Goal: Information Seeking & Learning: Learn about a topic

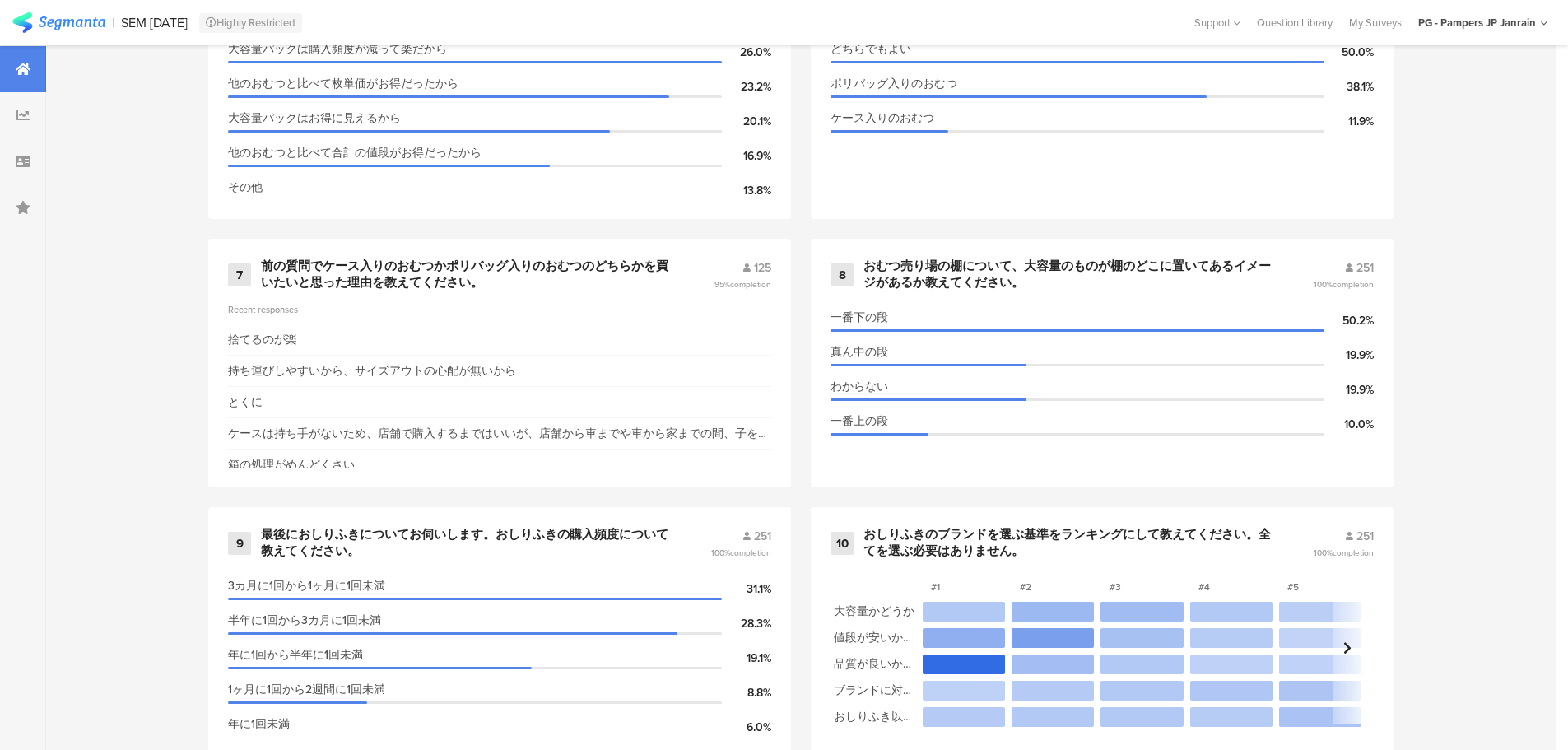
scroll to position [1403, 0]
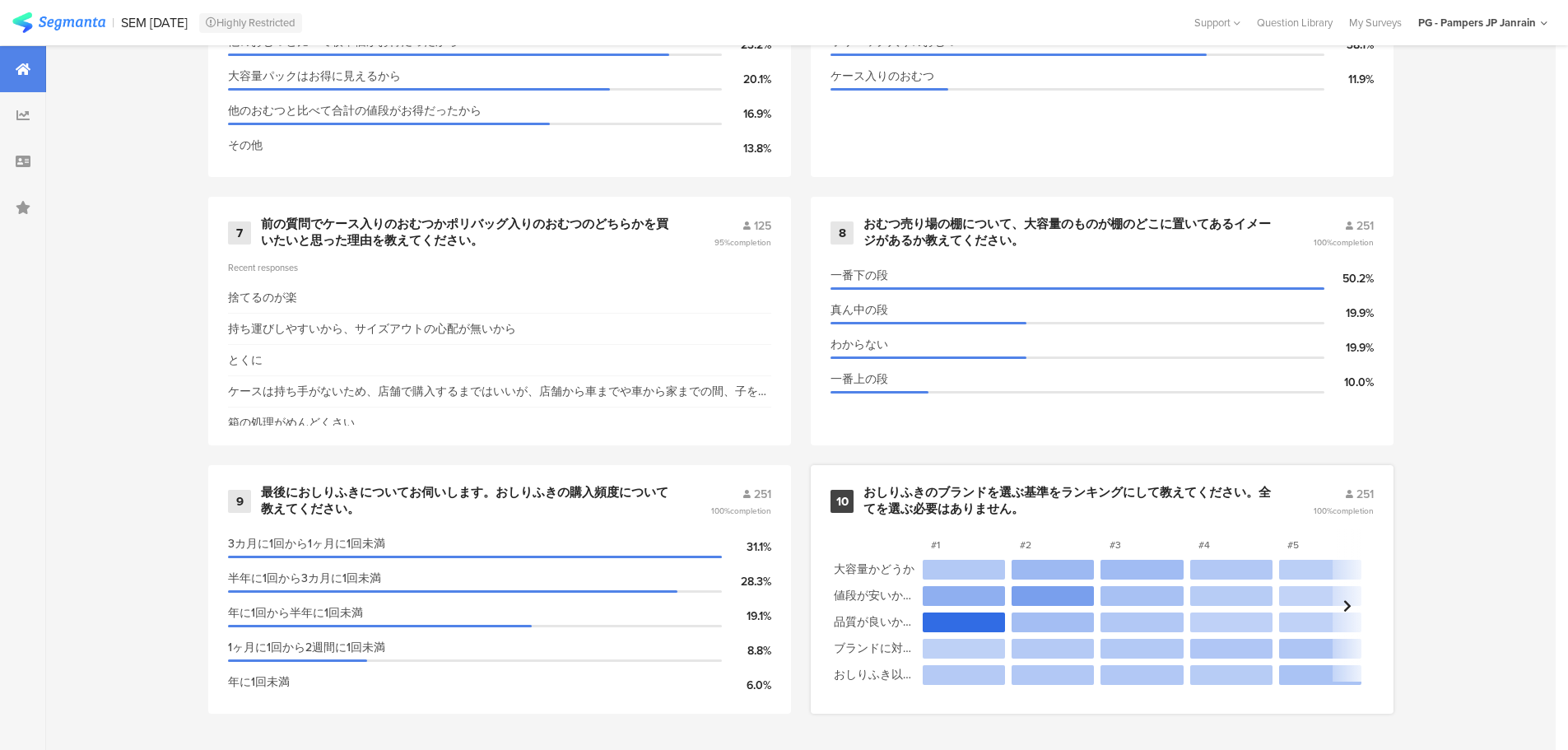
click at [1320, 479] on div "10 おしりふきのブランドを選ぶ基準をランキングにして教えてください。全てを選ぶ必要はありません。 251 100% completion #1 #2 #3 …" at bounding box center [1102, 590] width 583 height 249
click at [1361, 585] on div at bounding box center [1347, 605] width 29 height 152
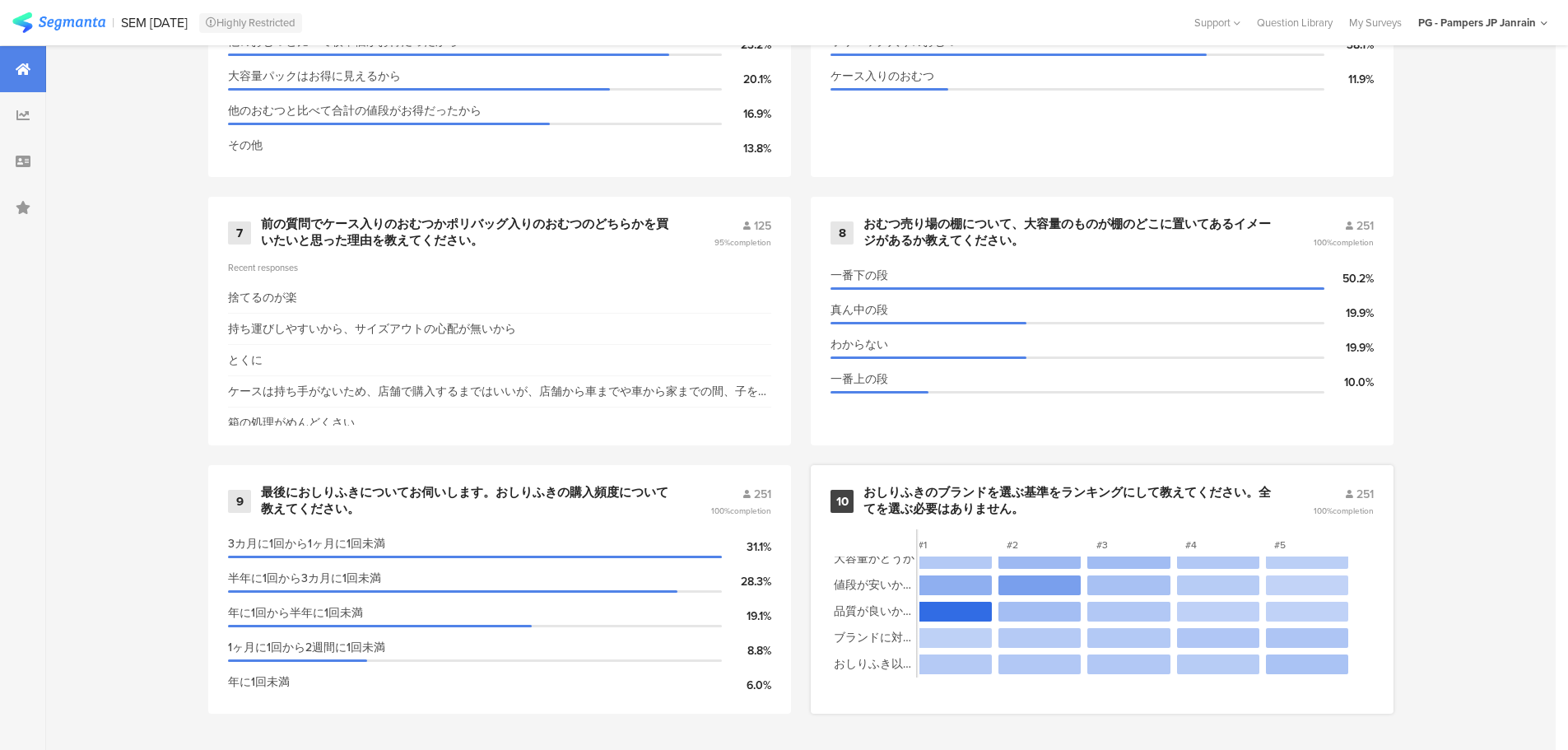
scroll to position [23, 25]
click at [1354, 503] on div "251 100% completion" at bounding box center [1344, 501] width 60 height 32
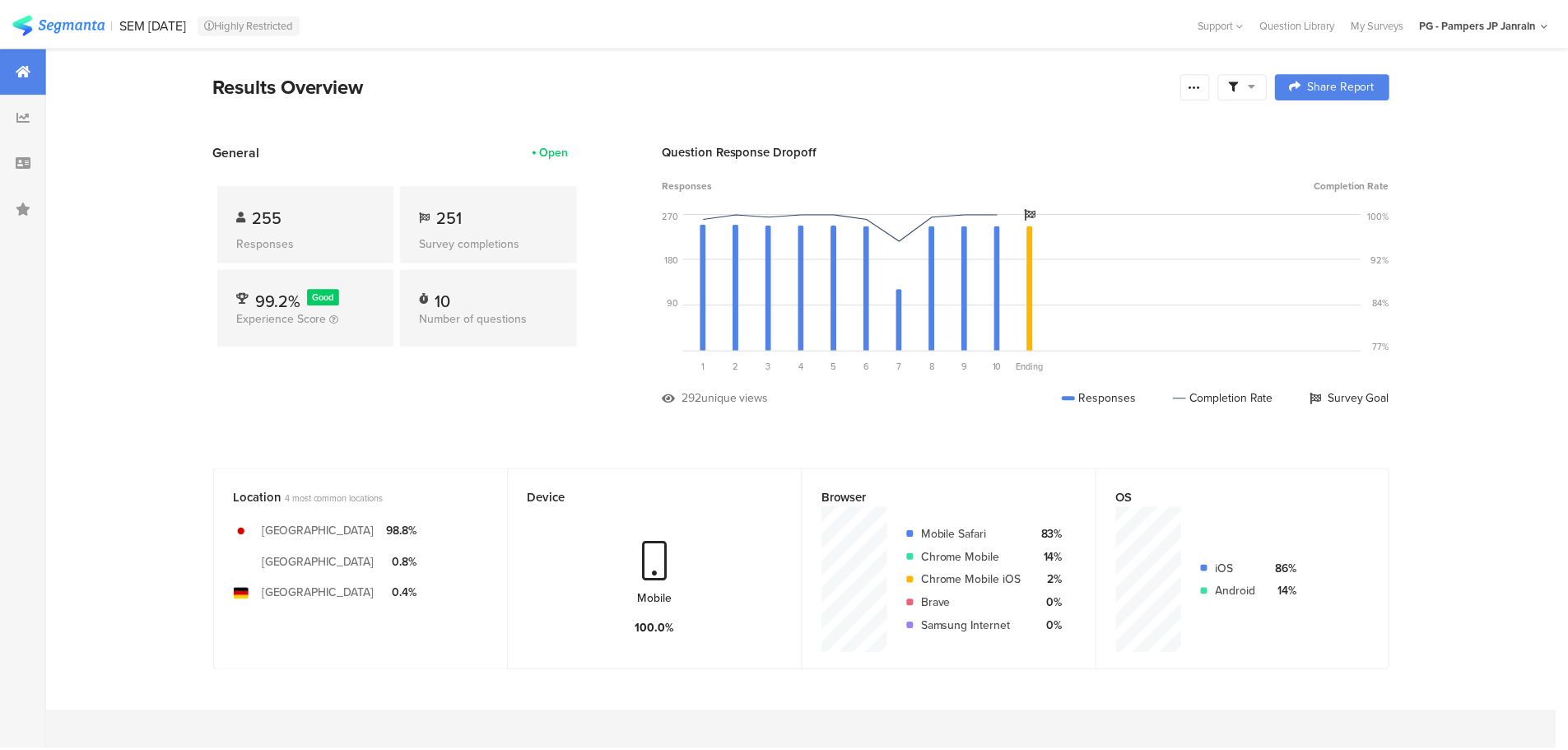
scroll to position [1403, 0]
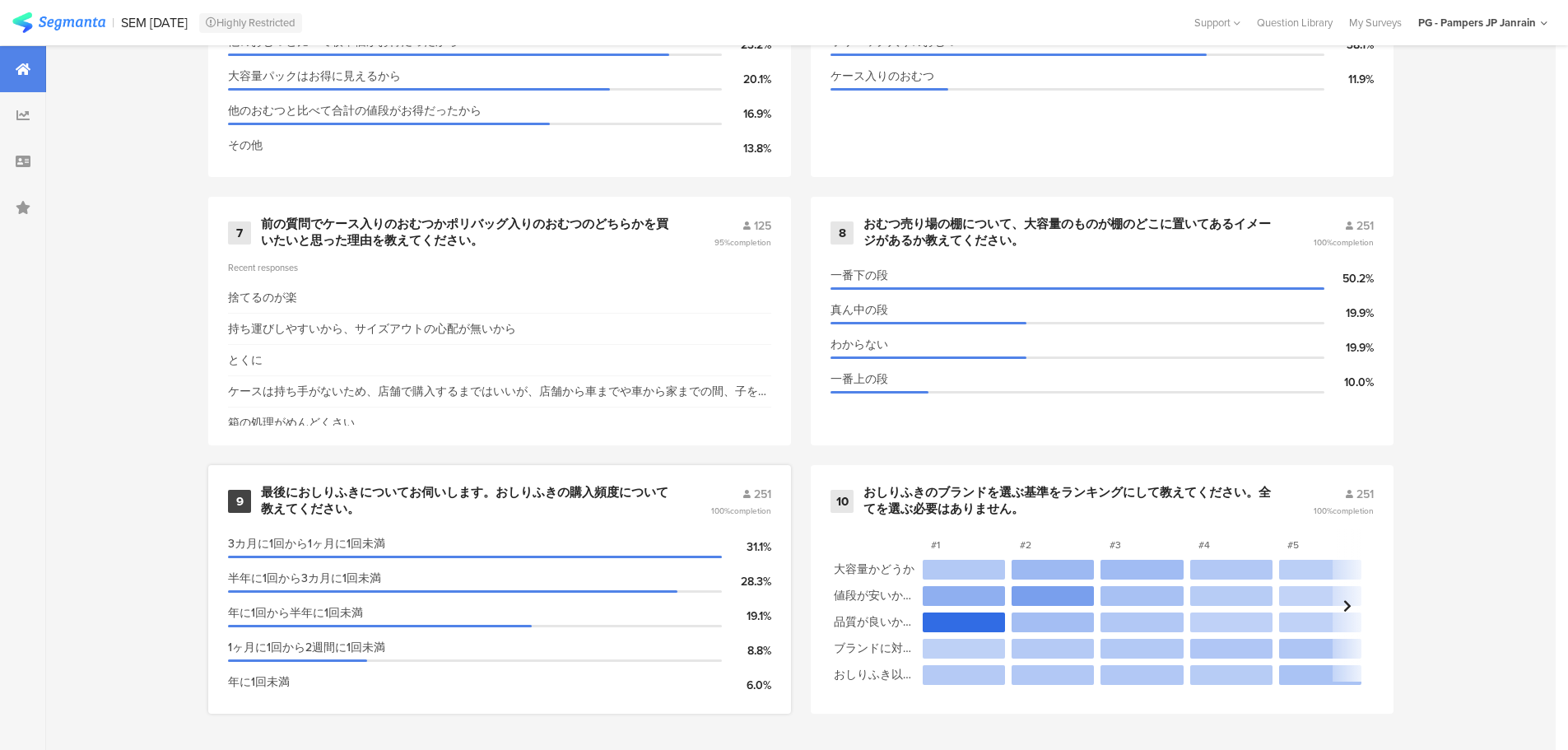
click at [754, 688] on div "6.0%" at bounding box center [747, 686] width 50 height 17
click at [750, 509] on span "completion" at bounding box center [750, 511] width 41 height 12
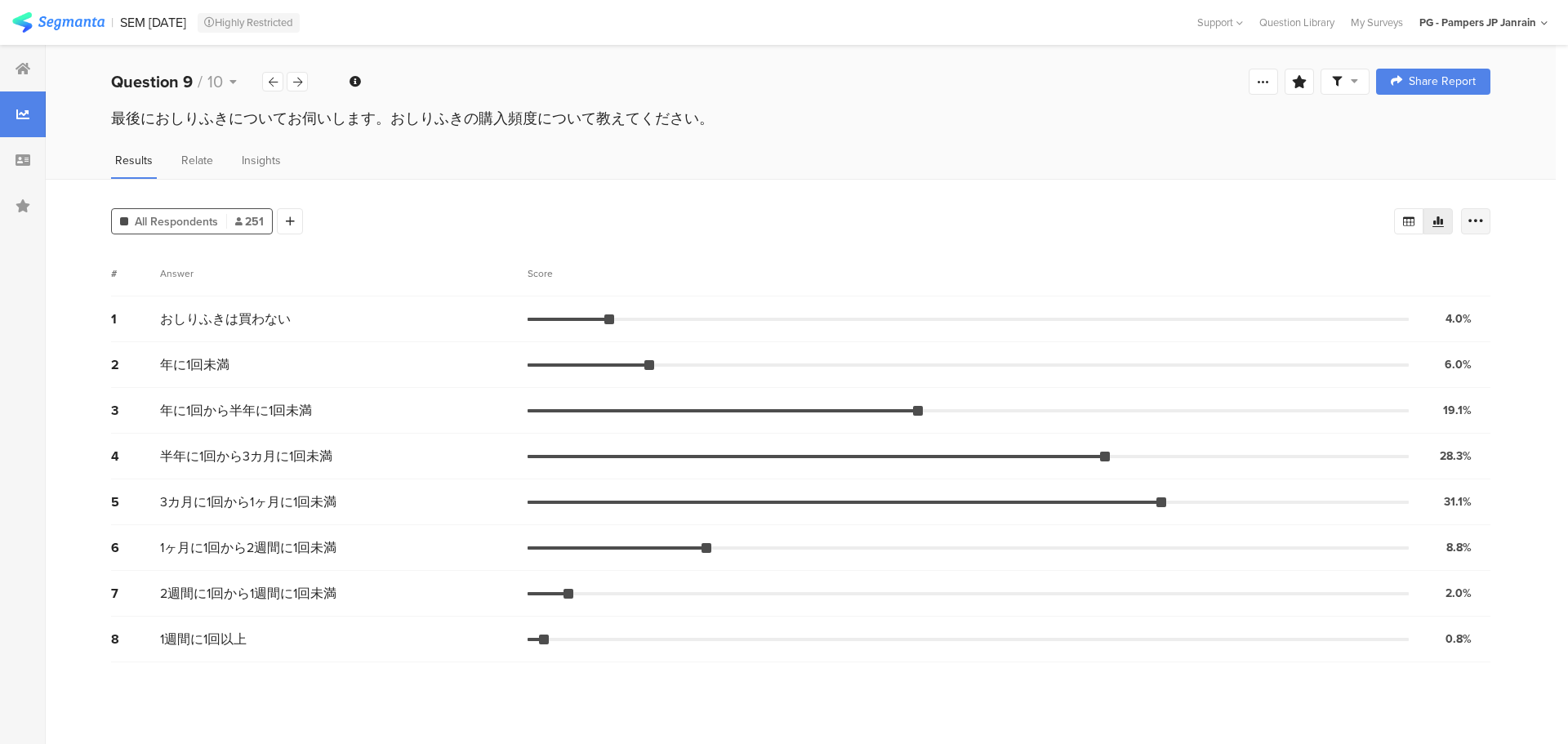
click at [1475, 219] on icon at bounding box center [1475, 220] width 16 height 16
click at [1194, 235] on div "All Respondents 251 Add Segment" at bounding box center [752, 218] width 1283 height 32
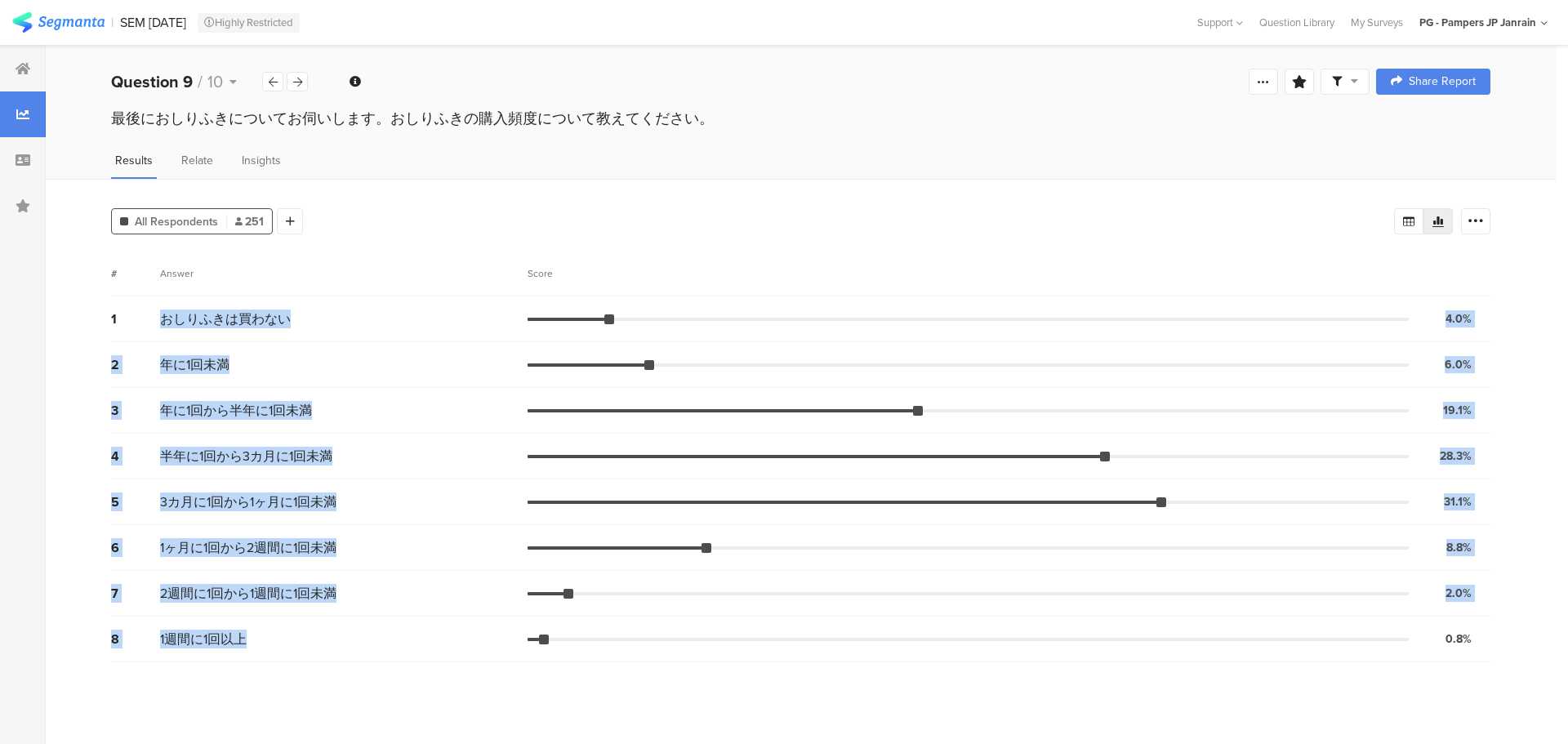
drag, startPoint x: 163, startPoint y: 314, endPoint x: 374, endPoint y: 639, distance: 387.5
click at [374, 639] on div "1 おしりふきは買わない 4.0% 10 votes 2 年に1回未満 6.0% 15 votes 3 年に1回から半年に1回未満 19.1% 48 vote…" at bounding box center [801, 479] width 1380 height 366
click at [153, 365] on div "2" at bounding box center [136, 365] width 49 height 19
drag, startPoint x: 108, startPoint y: 322, endPoint x: 1489, endPoint y: 634, distance: 1415.8
click at [1489, 634] on div "All Respondents 251 Add Segment # Answer Score 1 おしりふきは買わない 4.0% 10 votes 2 年に1…" at bounding box center [801, 461] width 1510 height 565
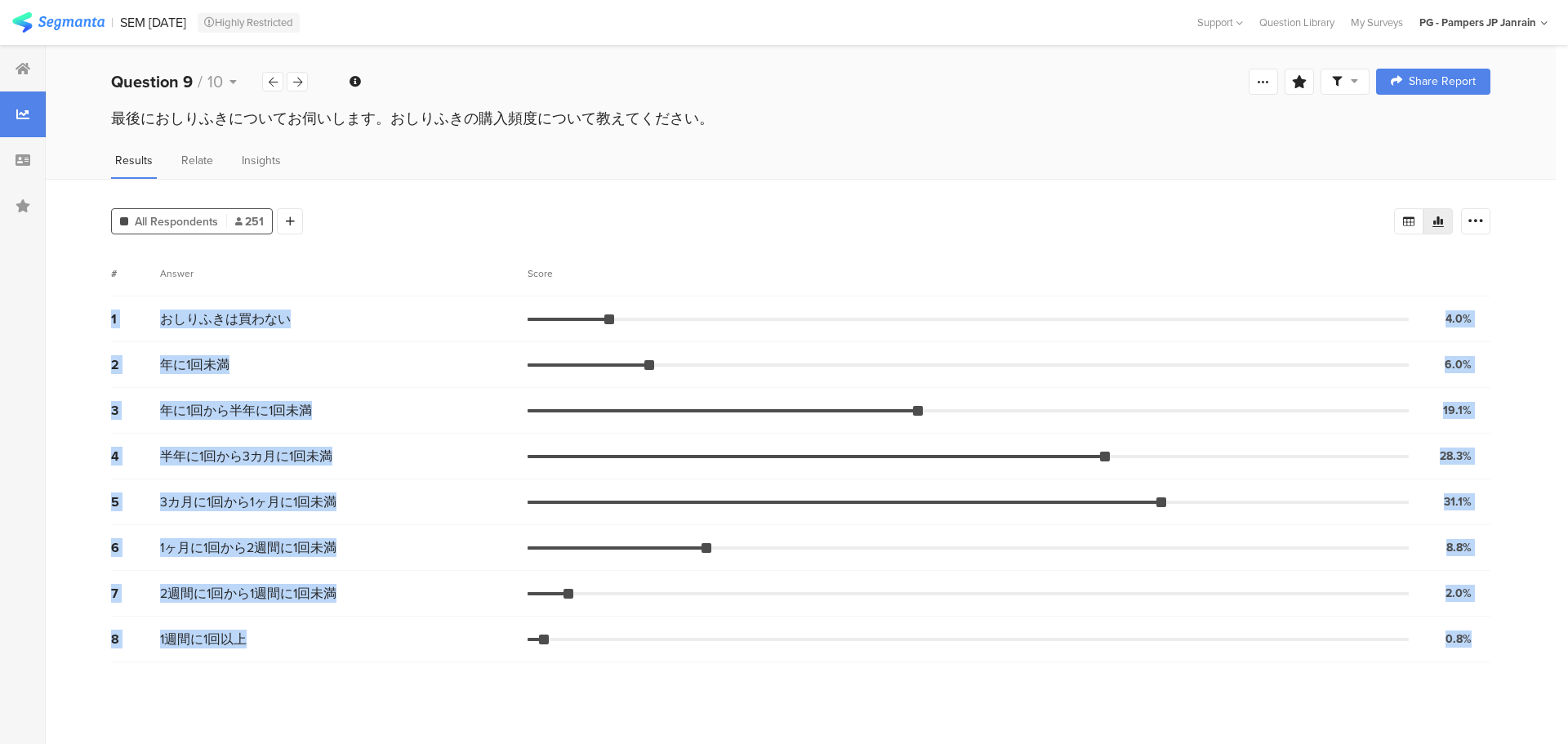
copy div "1 おしりふきは買わない 4.0% 10 votes 2 年に1回未満 6.0% 15 votes 3 年に1回から半年に1回未満 19.1% 48 vote…"
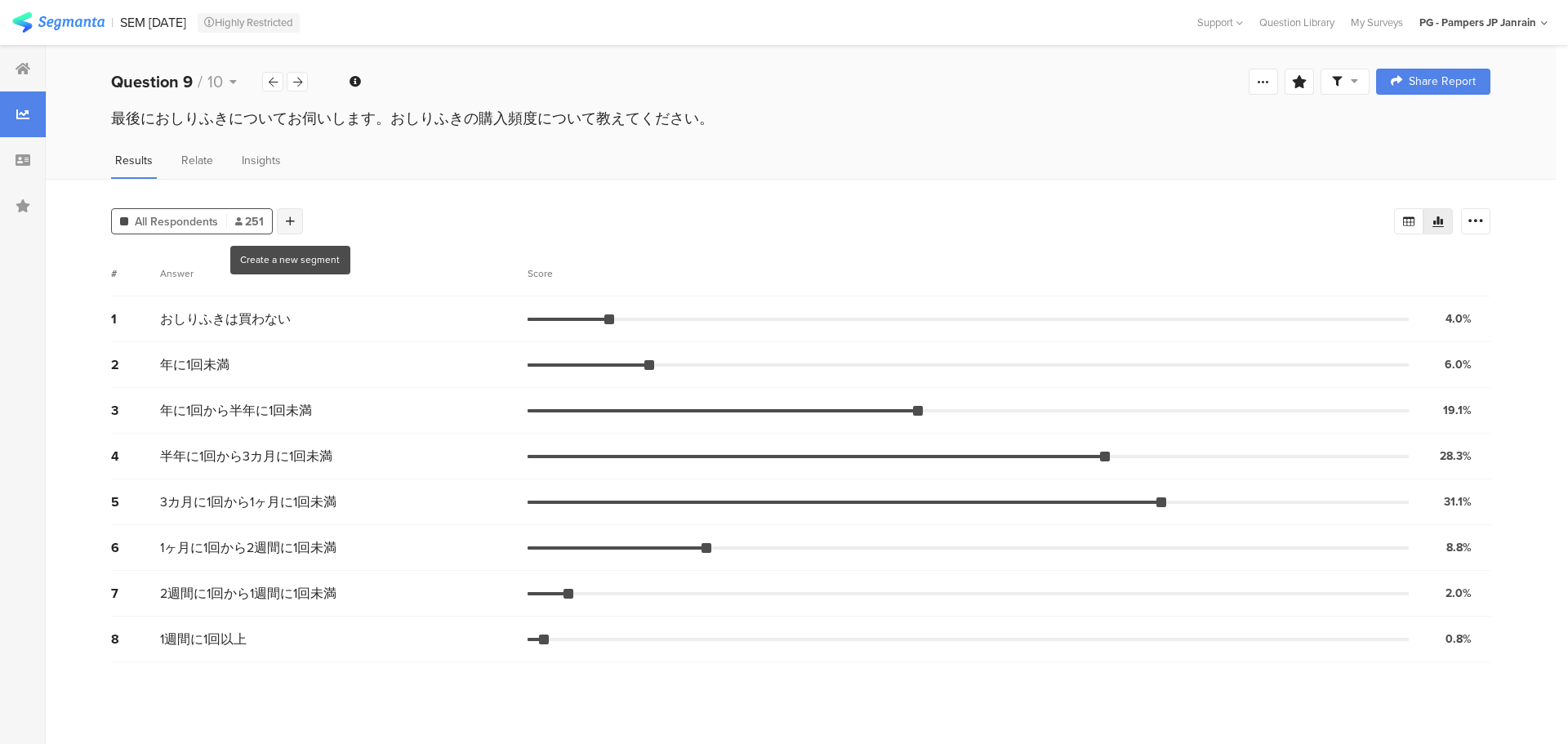
click at [297, 219] on div at bounding box center [291, 221] width 27 height 27
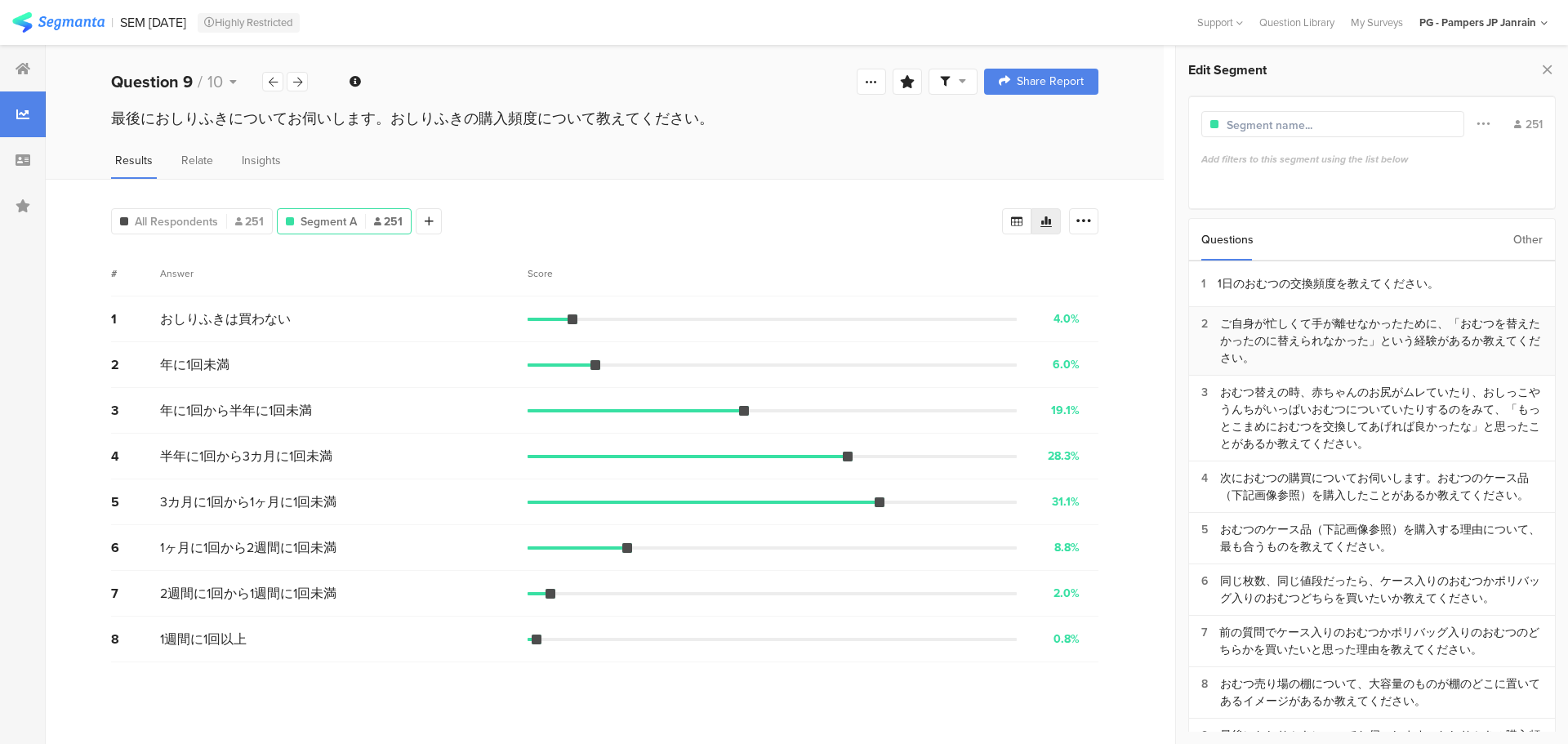
click at [1467, 331] on div "ご自身が忙しくて手が離せなかったために、「おむつを替えたかったのに替えられなかった」という経験があるか教えてください。" at bounding box center [1382, 341] width 323 height 51
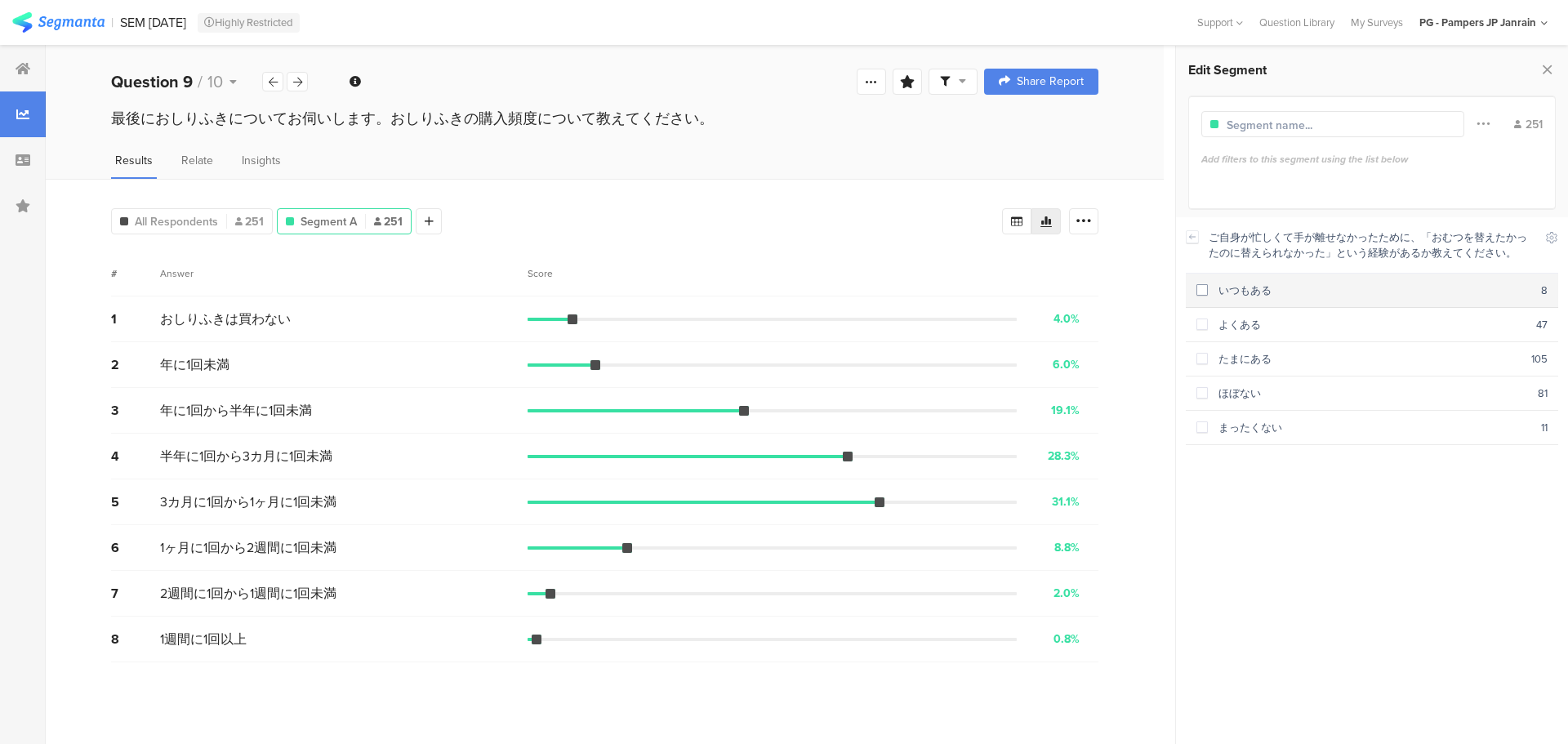
click at [1355, 287] on div "いつもある" at bounding box center [1374, 291] width 333 height 15
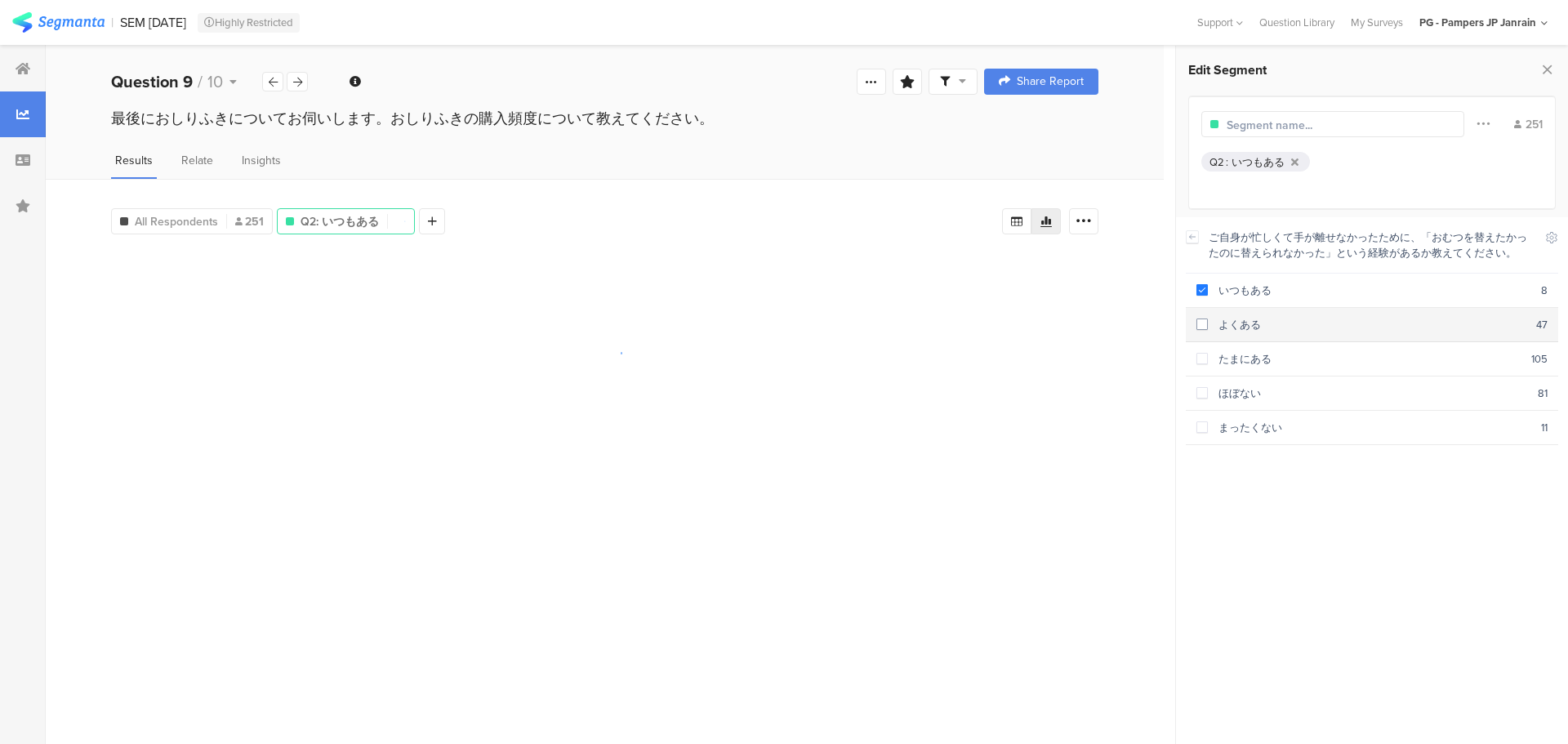
click at [1321, 323] on div "よくある" at bounding box center [1372, 325] width 329 height 15
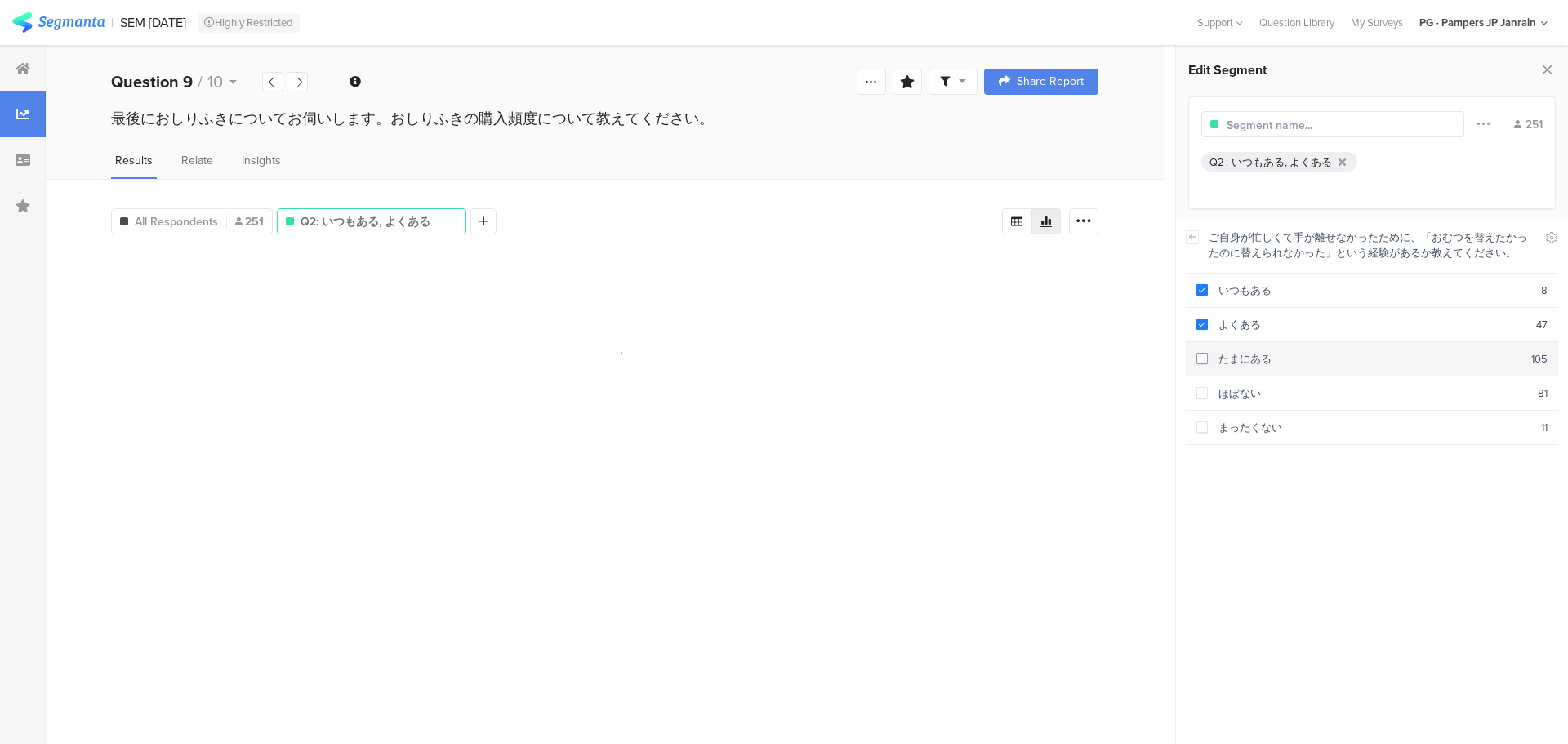
click at [1304, 345] on section "たまにある 105" at bounding box center [1372, 359] width 372 height 34
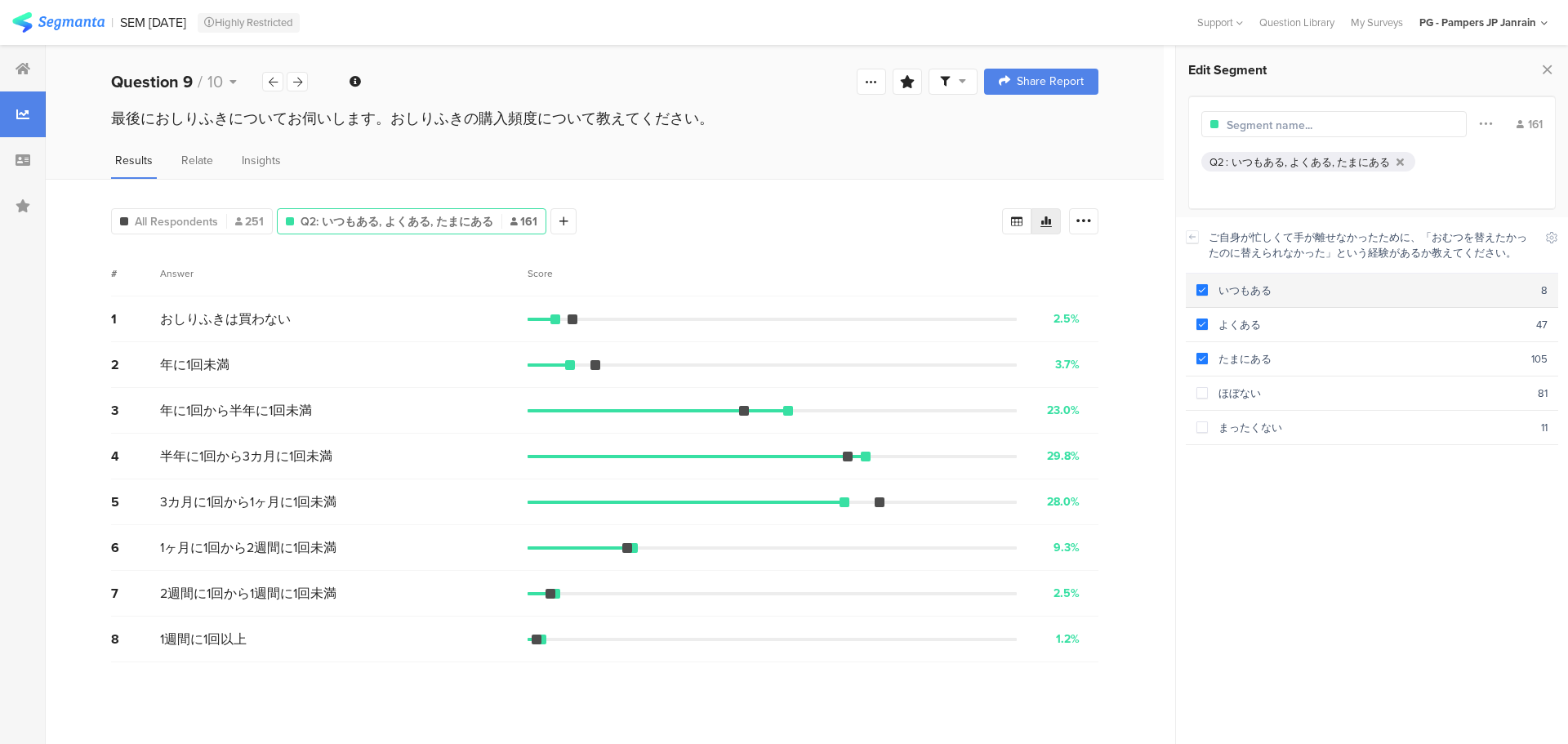
click at [1241, 283] on div "いつもある" at bounding box center [1374, 291] width 333 height 15
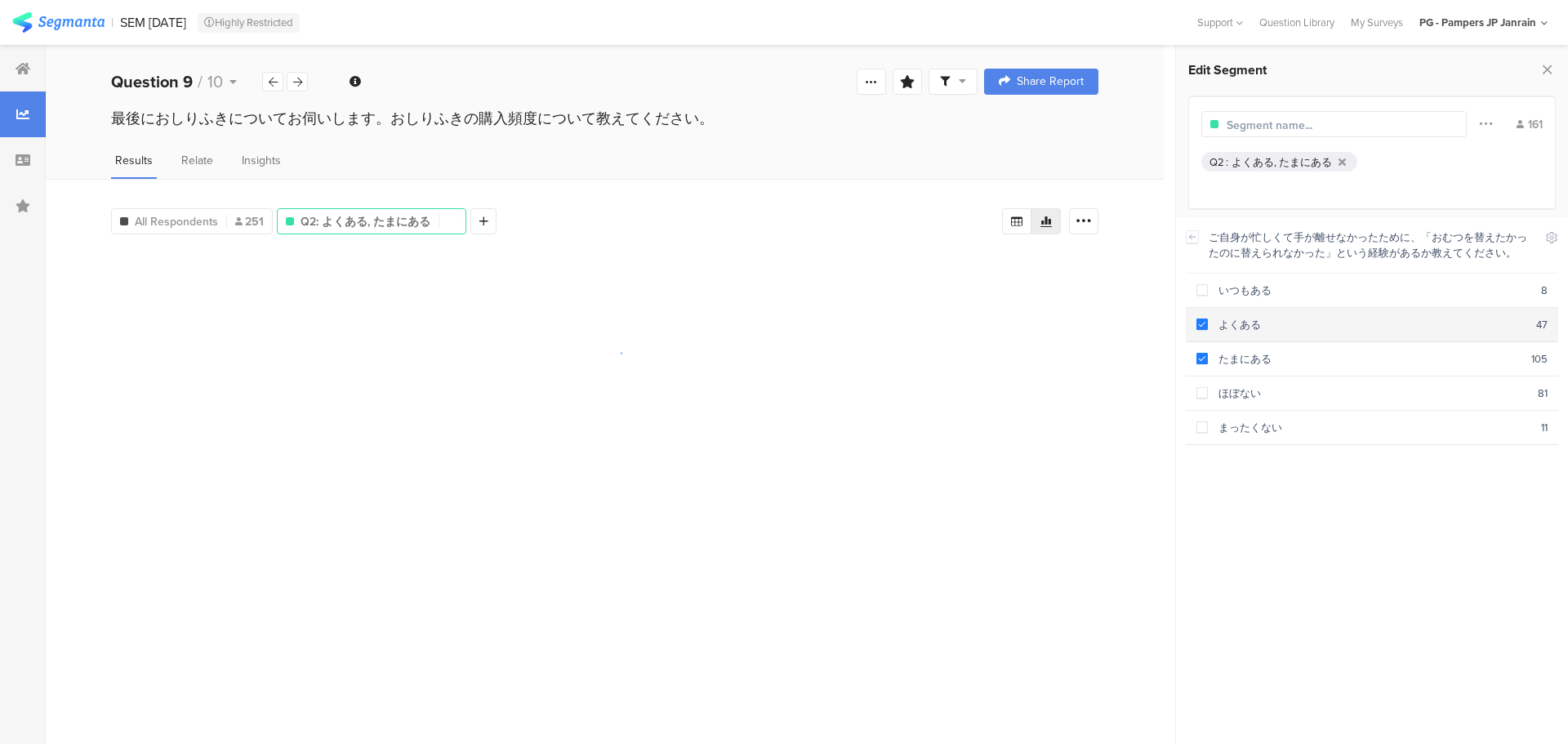
click at [1229, 327] on div "よくある" at bounding box center [1372, 325] width 329 height 15
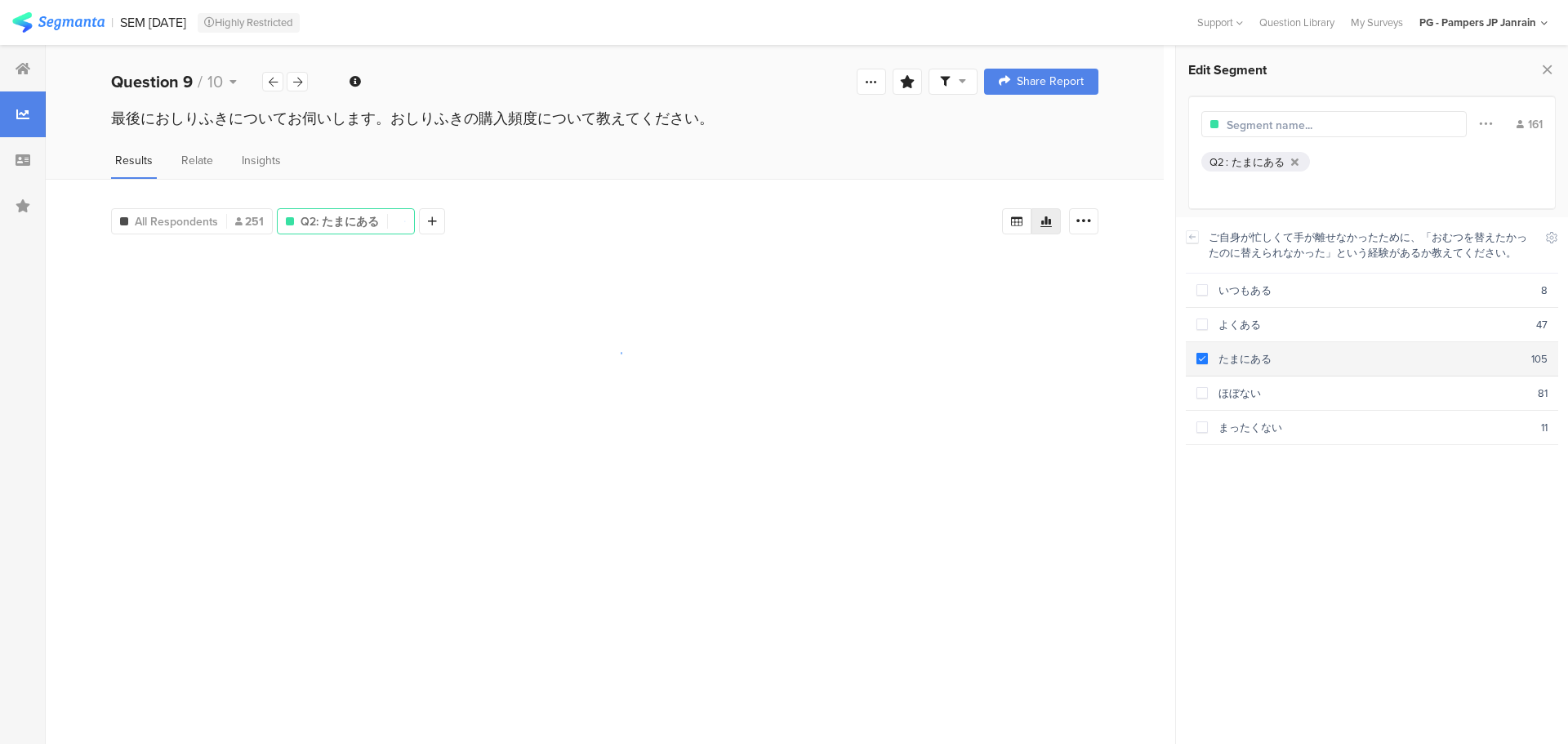
click at [1226, 346] on section "たまにある 105" at bounding box center [1372, 359] width 372 height 34
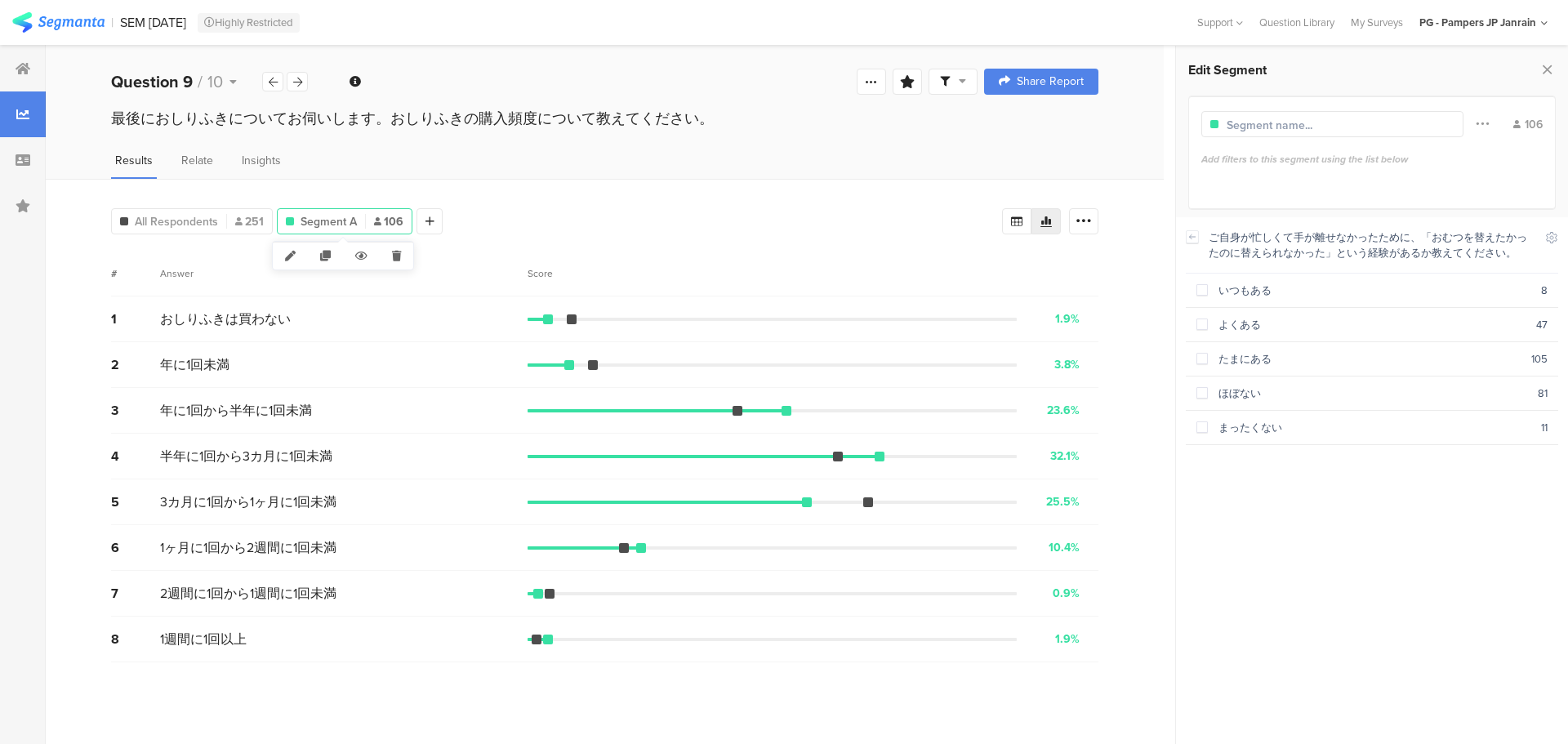
click at [397, 219] on span "106" at bounding box center [388, 221] width 29 height 17
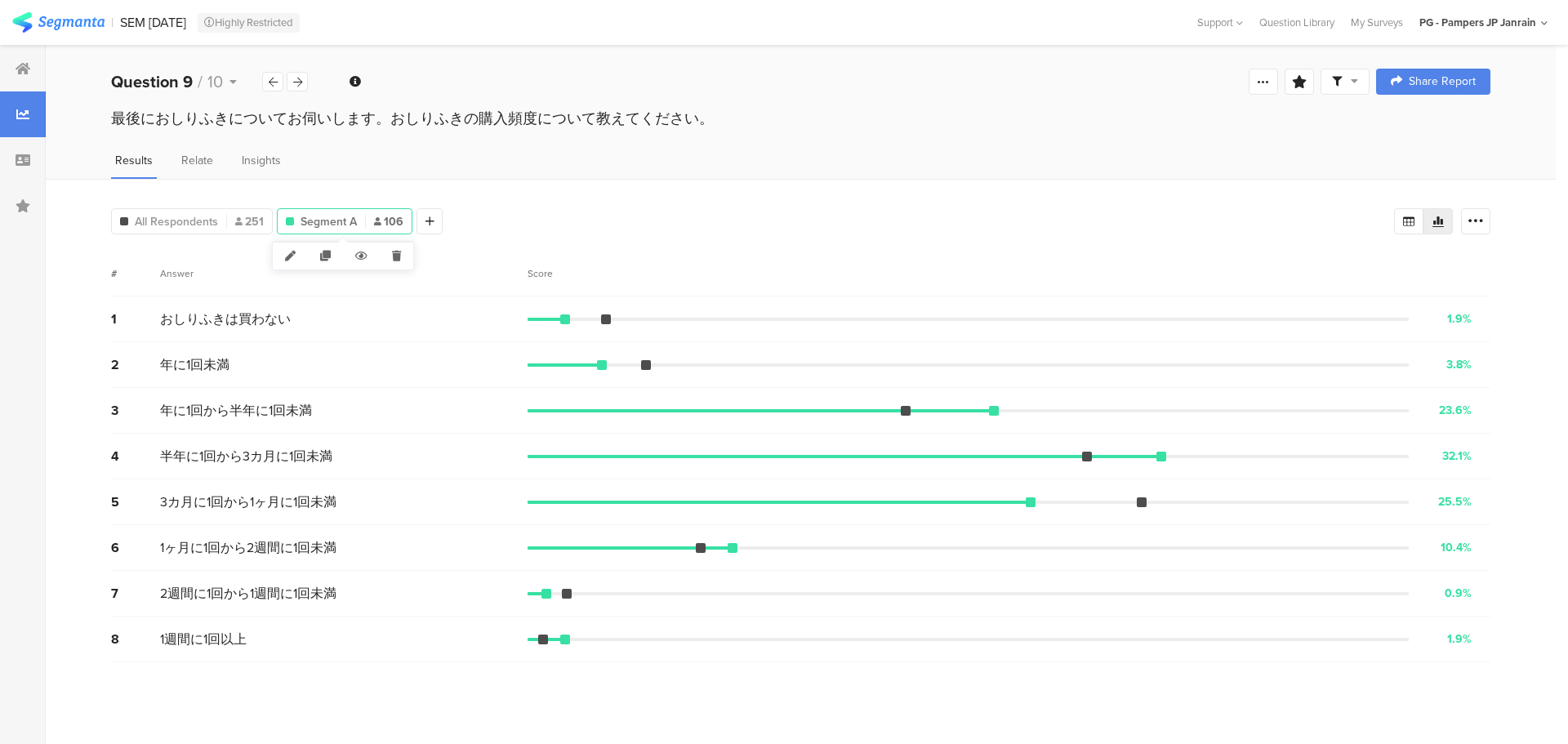
drag, startPoint x: 382, startPoint y: 225, endPoint x: 357, endPoint y: 229, distance: 25.3
click at [357, 229] on div "Segment A 106" at bounding box center [344, 221] width 134 height 17
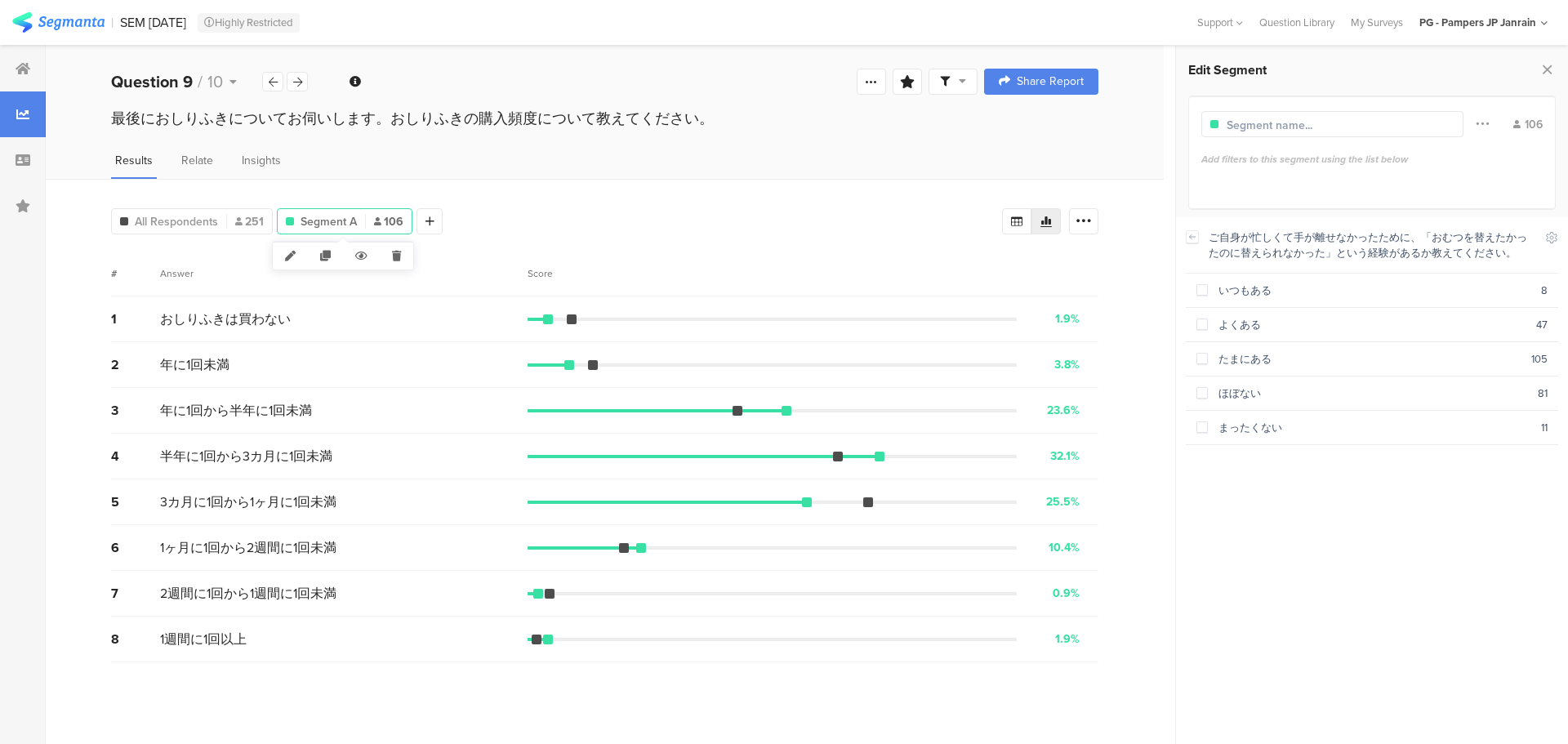
click at [392, 212] on div "Segment A 106" at bounding box center [345, 221] width 136 height 27
click at [397, 254] on icon at bounding box center [396, 256] width 33 height 27
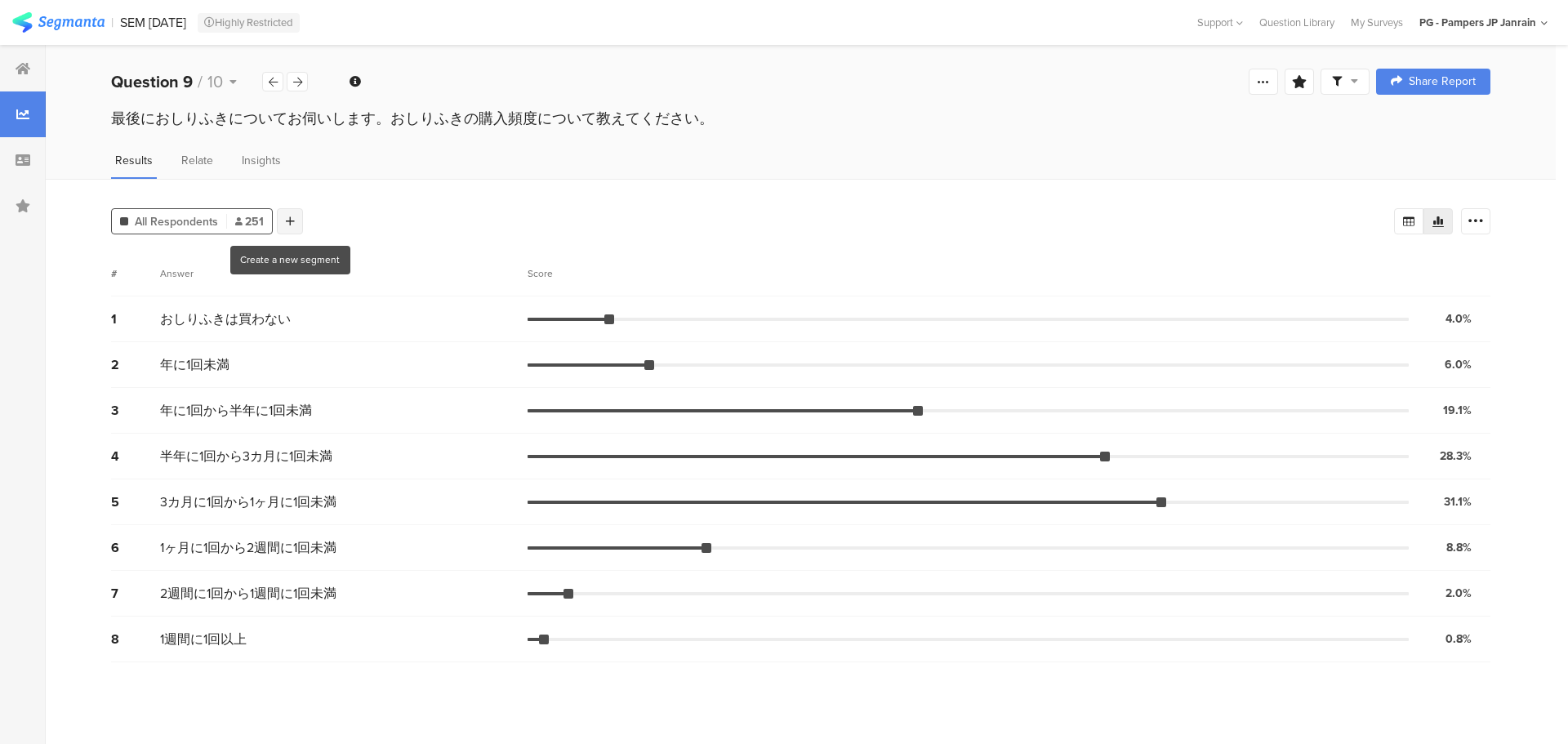
click at [289, 231] on div at bounding box center [291, 221] width 27 height 27
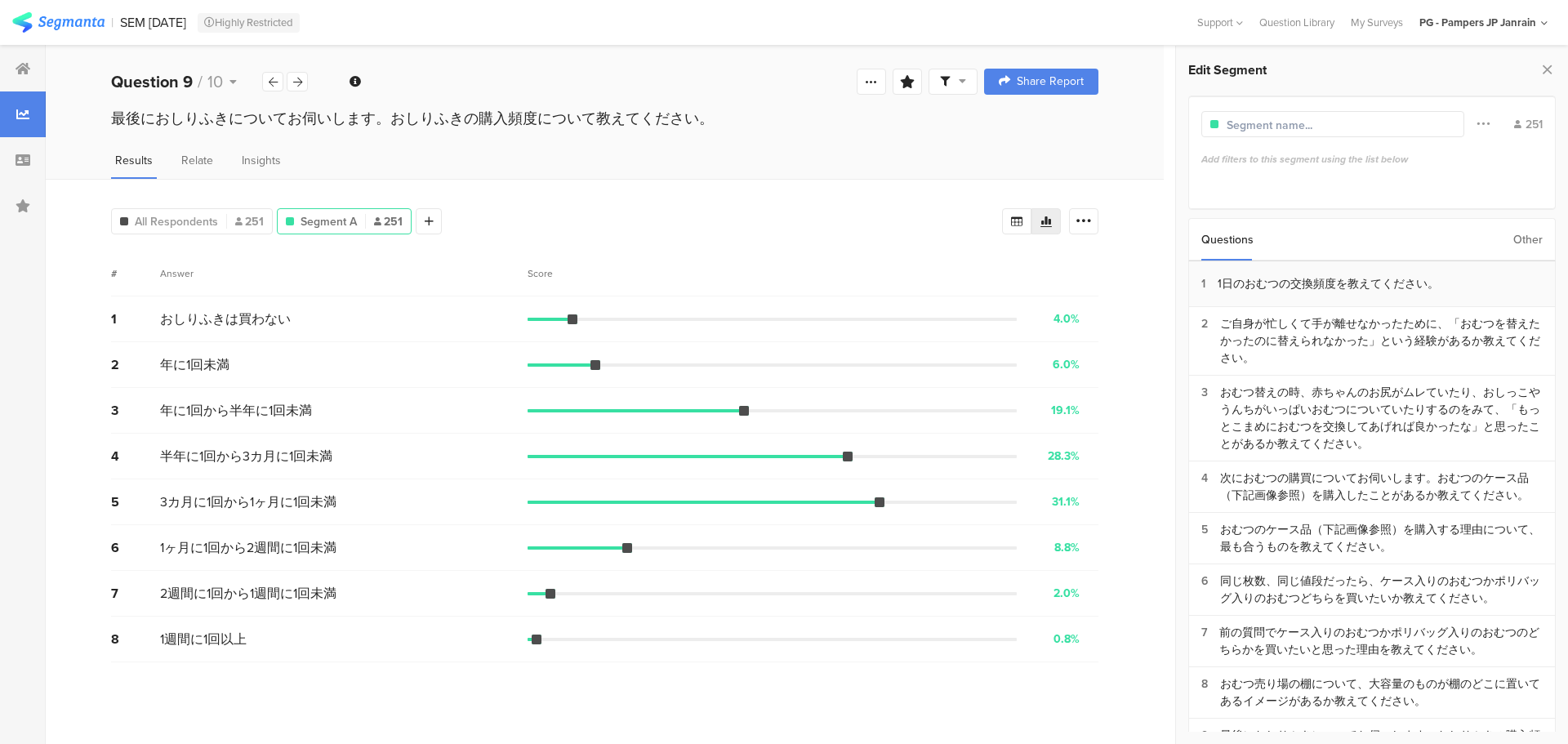
scroll to position [154, 0]
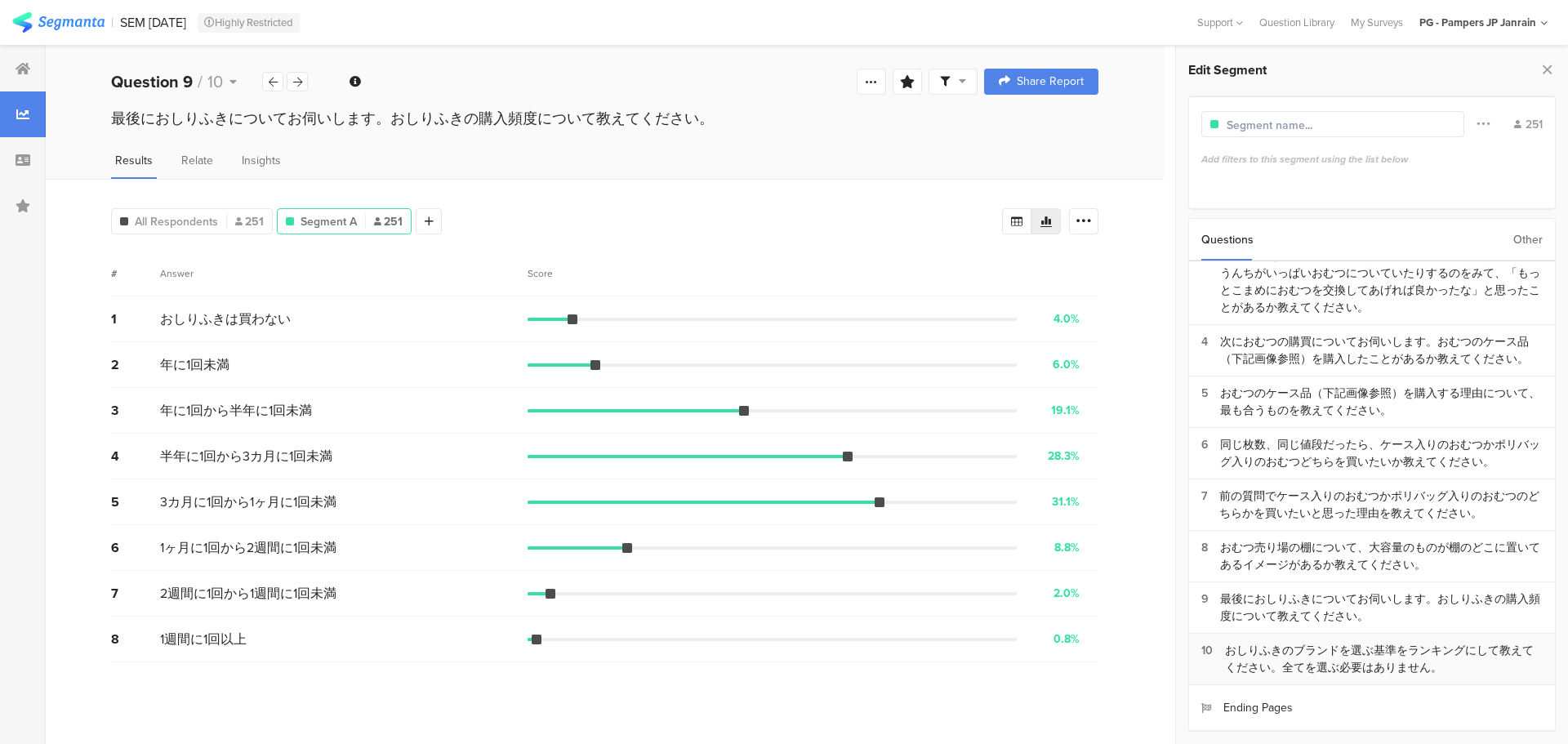
click at [1410, 653] on div "おしりふきのブランドを選ぶ基準をランキングにして教えてください。全てを選ぶ必要はありません。" at bounding box center [1384, 659] width 318 height 34
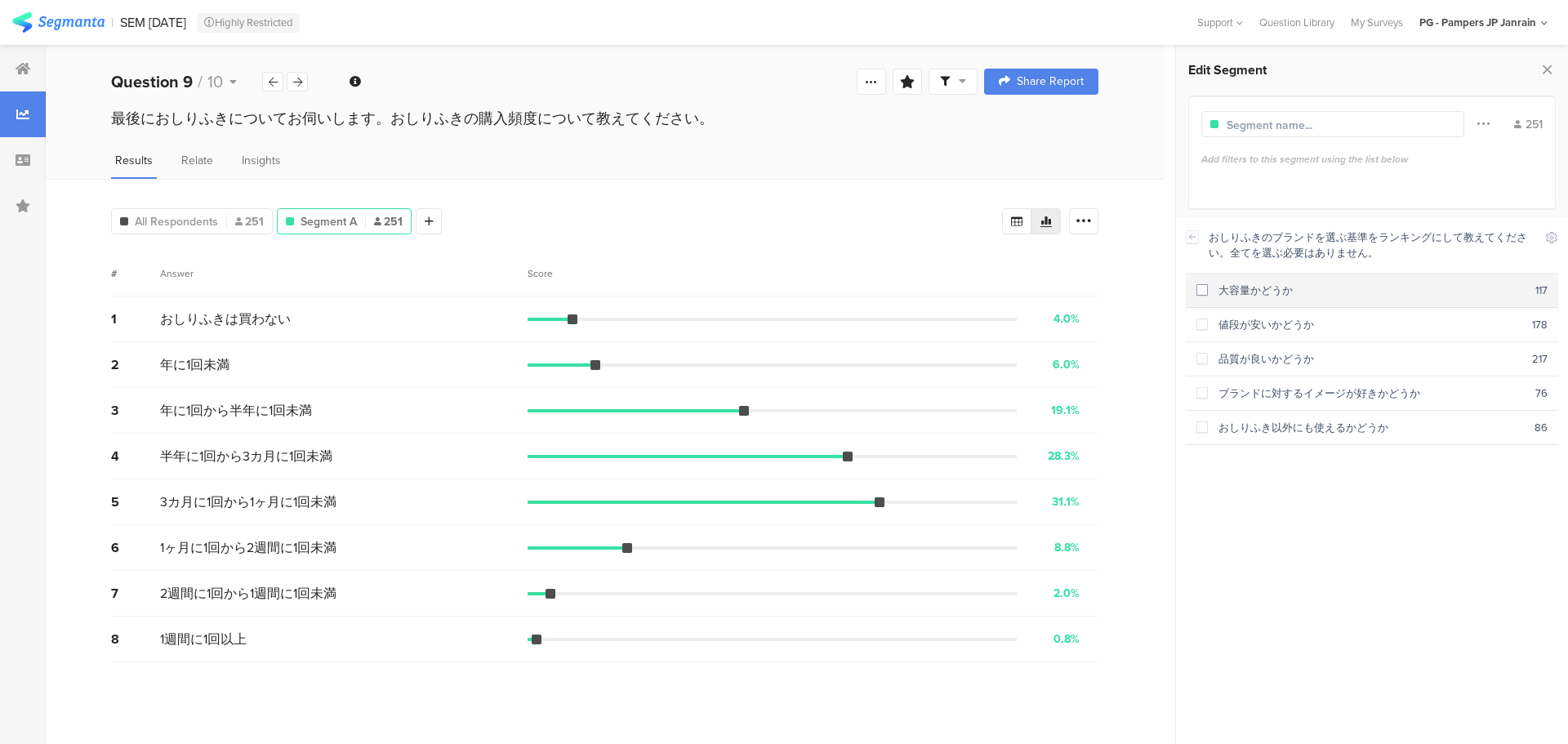
click at [1291, 305] on section "大容量かどうか 117" at bounding box center [1372, 291] width 372 height 34
click at [1291, 305] on section "大容量かどうか #1 16 #2 41 #3 36 #4 17 #5 7 Any" at bounding box center [1372, 292] width 372 height 37
click at [1268, 367] on div "品質が良いかどうか" at bounding box center [1370, 359] width 324 height 15
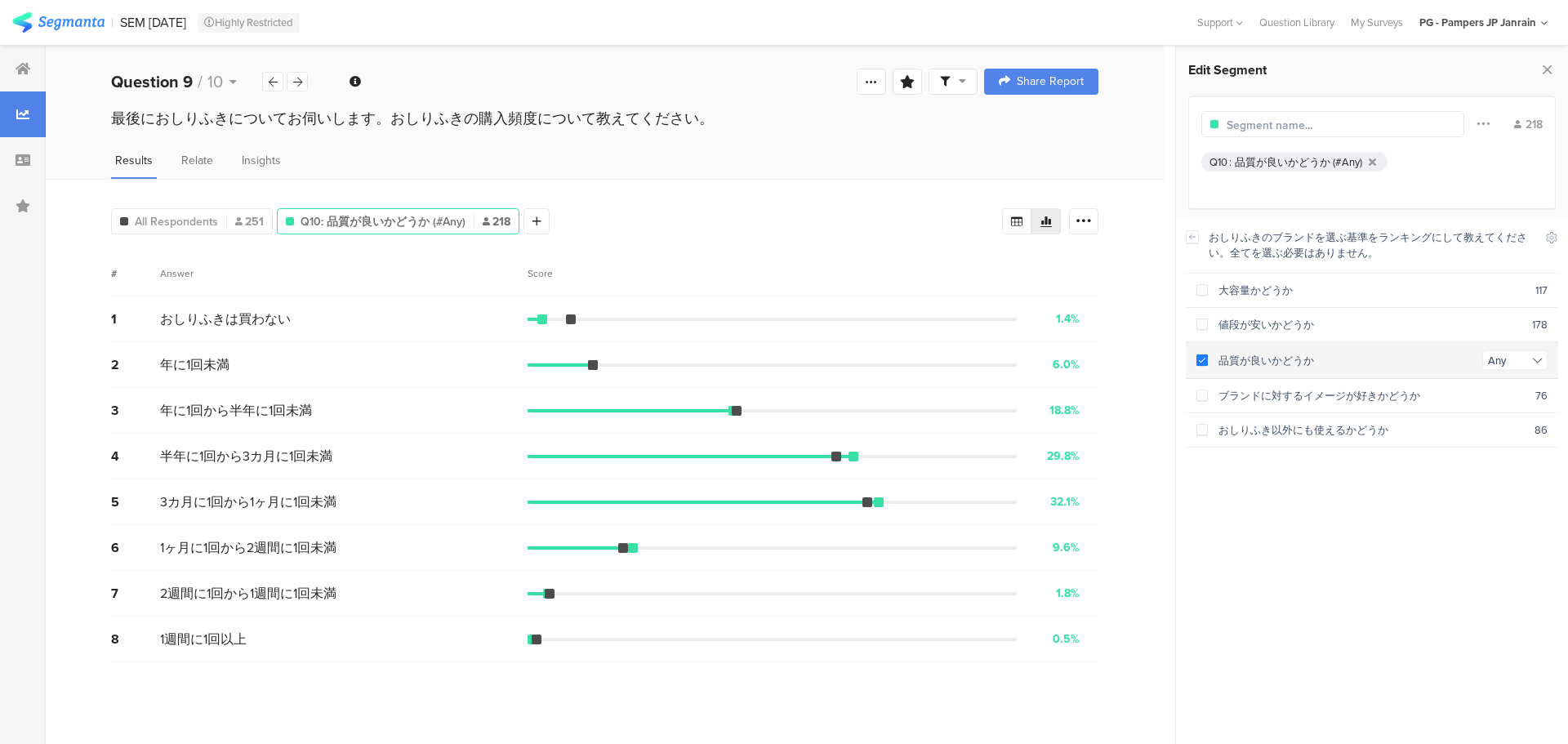
click at [1268, 369] on div "品質が良いかどうか" at bounding box center [1345, 361] width 274 height 15
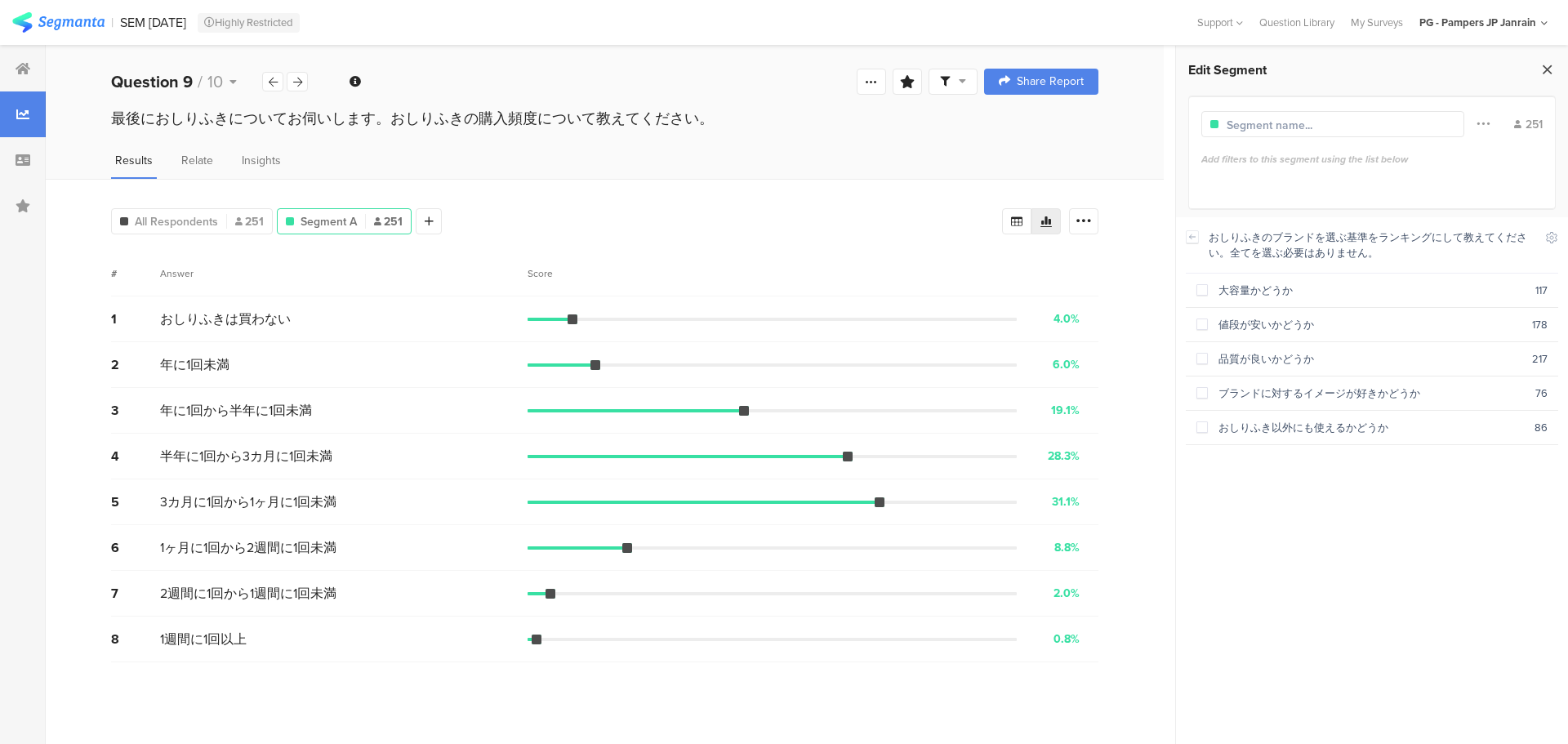
click at [1547, 61] on icon at bounding box center [1547, 69] width 17 height 23
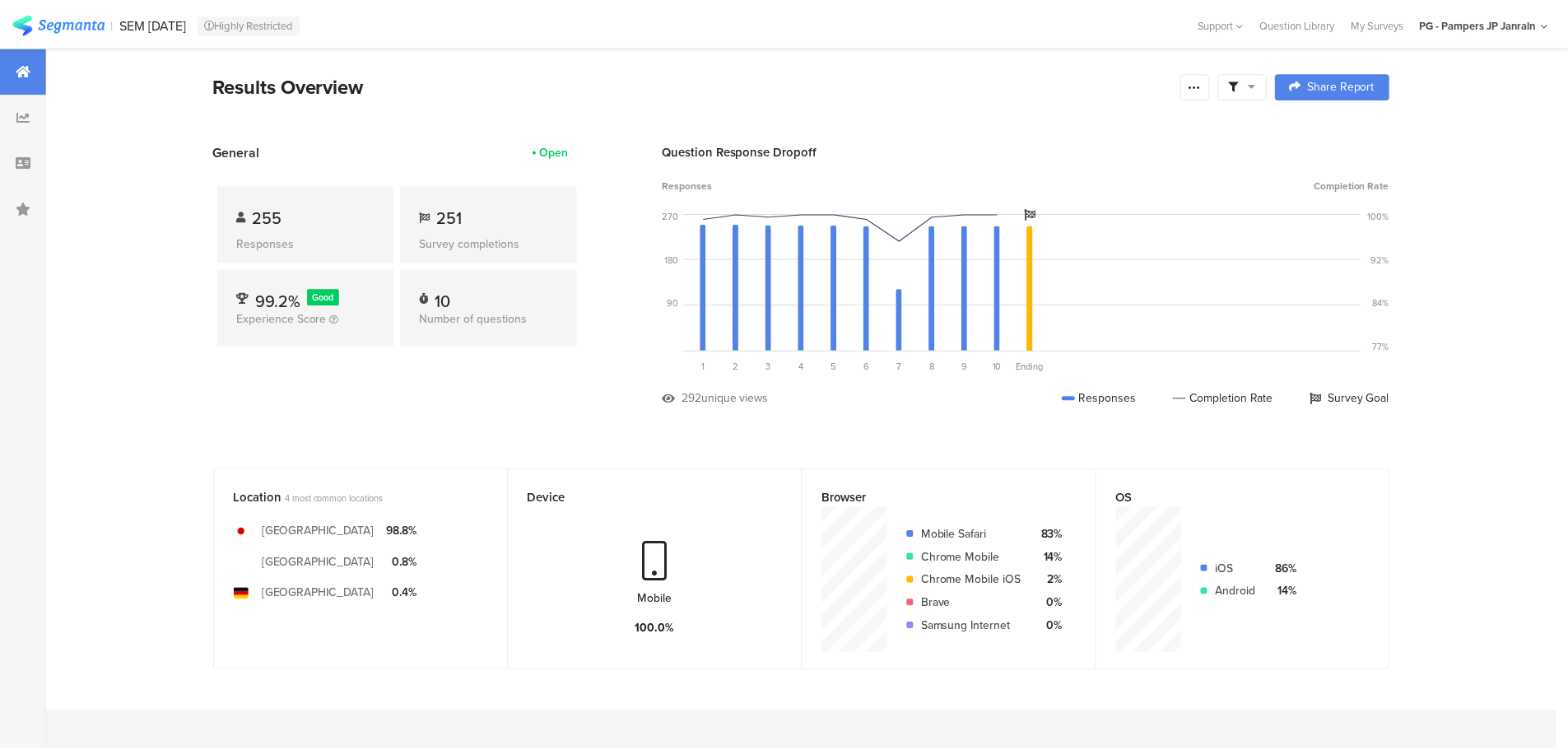
scroll to position [1403, 0]
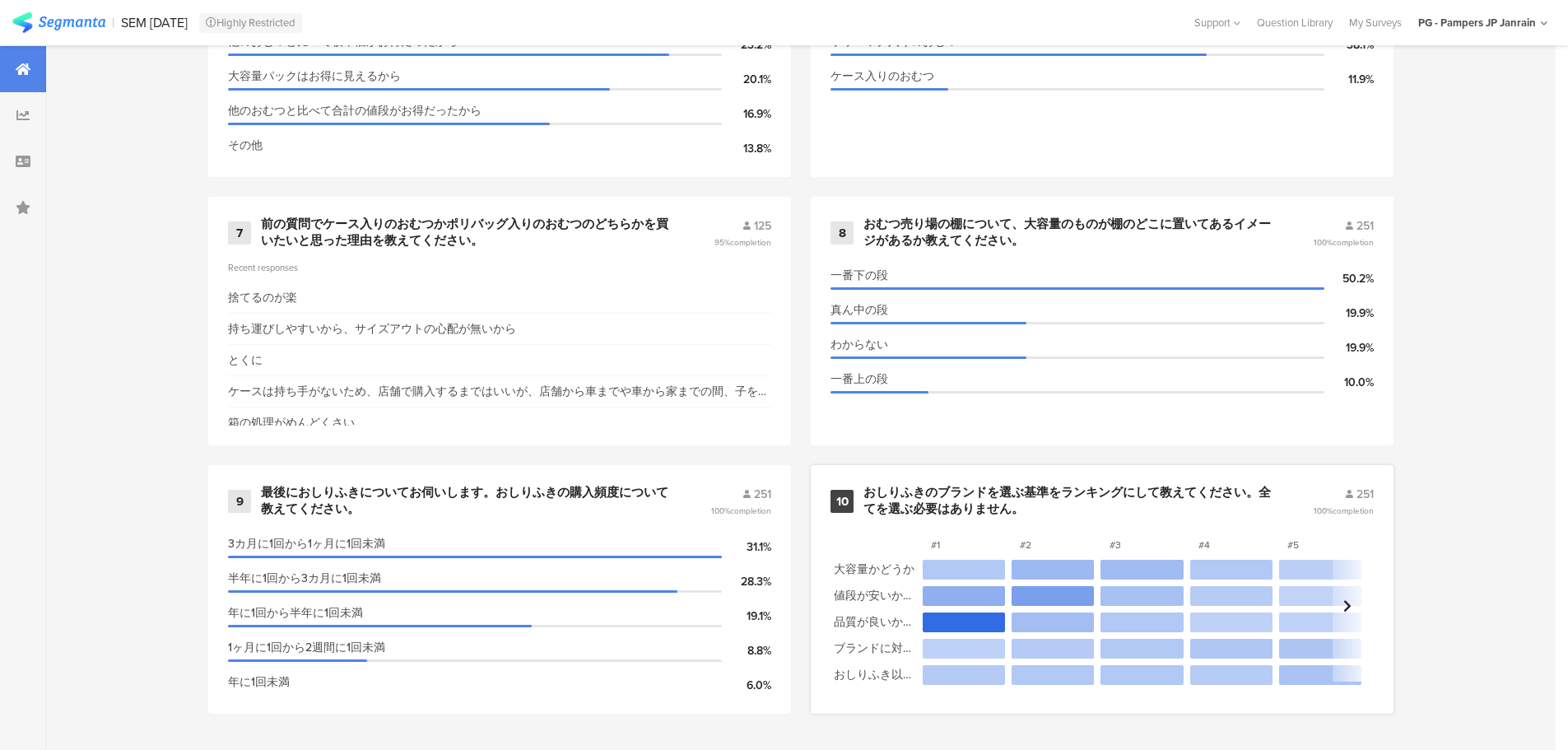
click at [1238, 495] on div "おしりふきのブランドを選ぶ基準をランキングにして教えてください。全てを選ぶ必要はありません。" at bounding box center [1068, 502] width 410 height 33
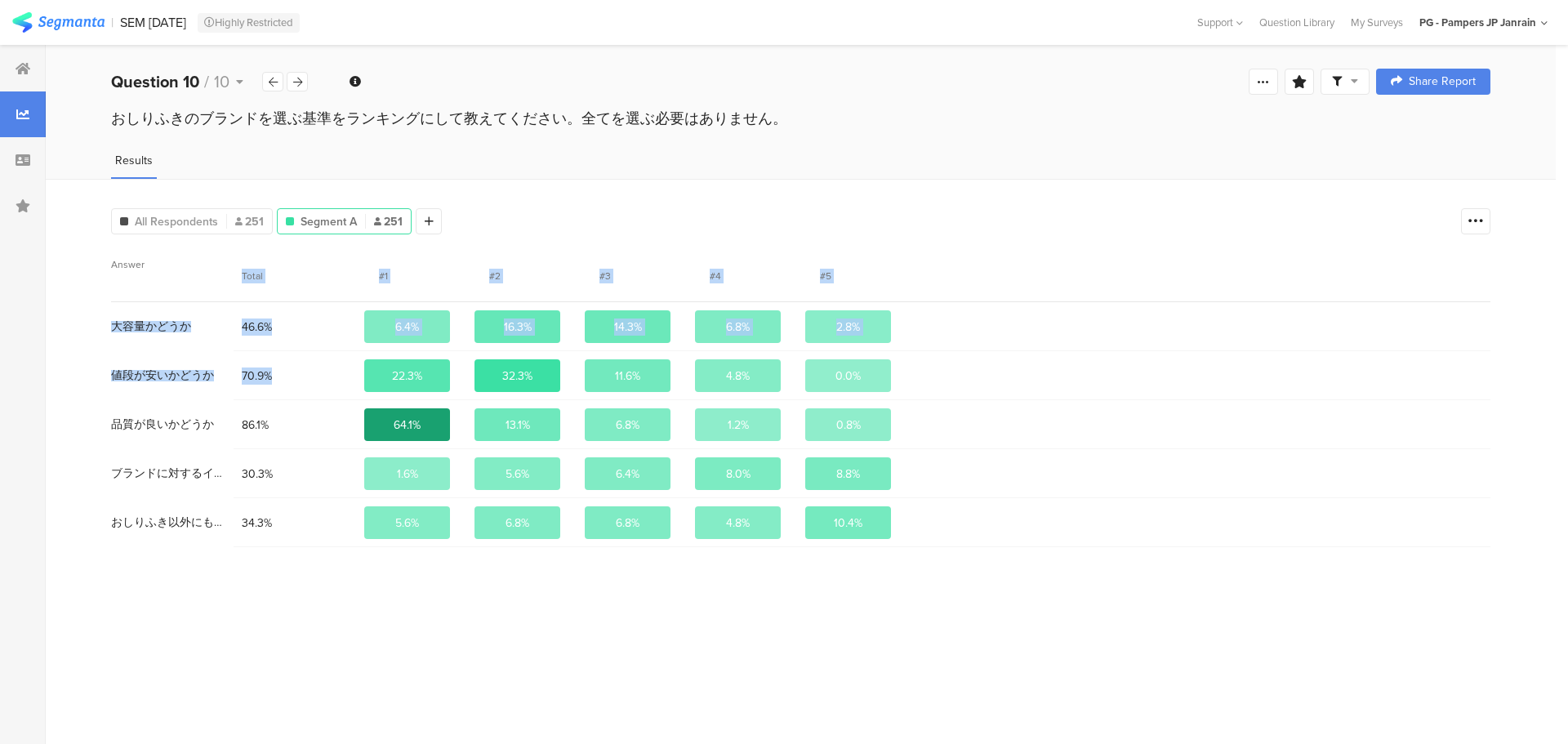
drag, startPoint x: 243, startPoint y: 279, endPoint x: 268, endPoint y: 388, distance: 111.8
click at [272, 388] on div "Answer Total #1 #2 #3 #4 #5 大容量かどうか 46.6% 6.4% 16.3% 14.3% 6.8% 2.8% 値段が安いかどうか …" at bounding box center [801, 399] width 1380 height 296
click at [218, 381] on div "値段が安いかどうか" at bounding box center [172, 376] width 123 height 49
click at [1469, 225] on icon at bounding box center [1475, 220] width 16 height 16
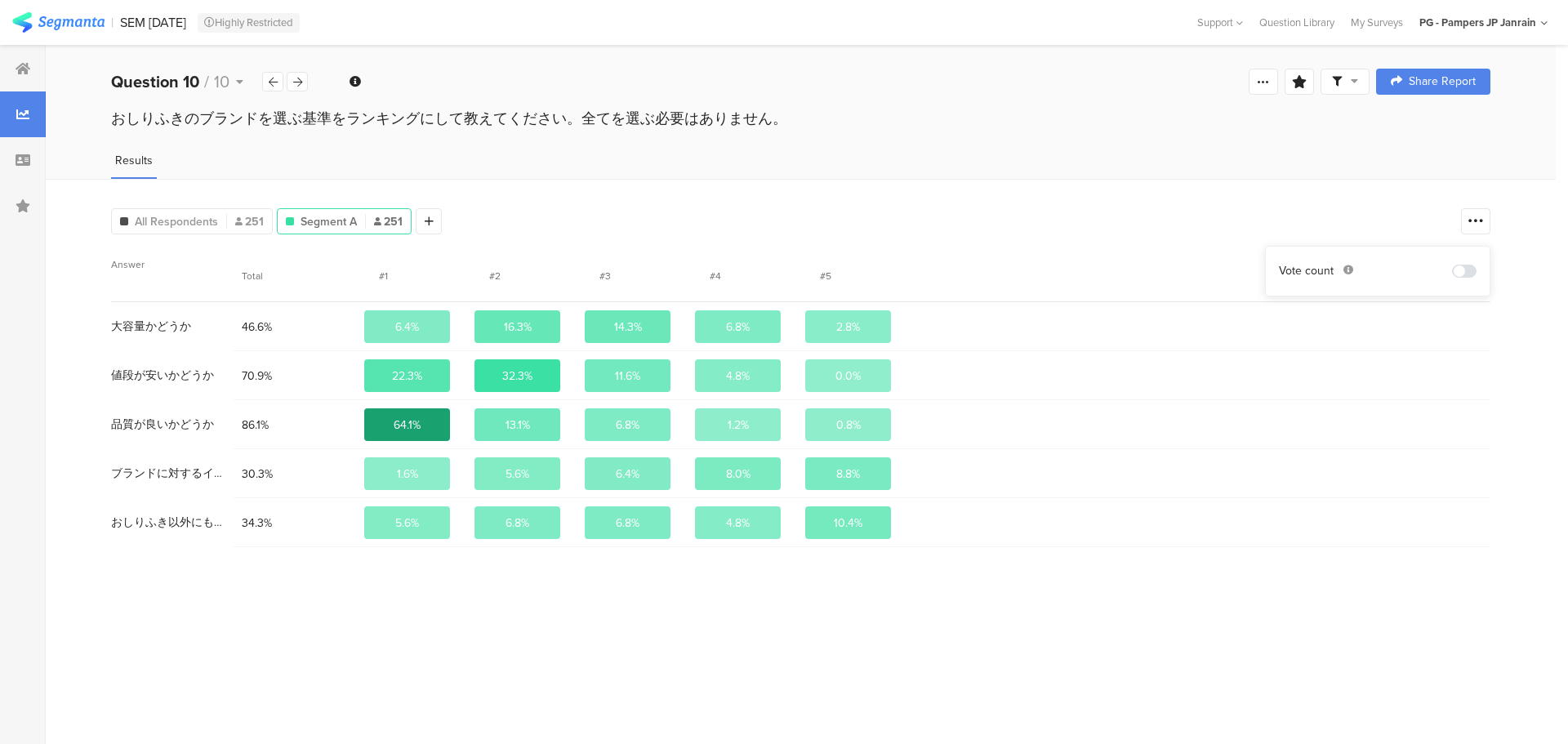
click at [1181, 242] on div "All Respondents 251 Segment A 251 Add Segment Answer Total #1 #2 #3 #4 #5 大容量かど…" at bounding box center [801, 461] width 1510 height 565
click at [1166, 473] on div "ブランドに対するイメージが好きかどうか 30.3% 1.6% 5.6% 6.4% 8.0% 8.8%" at bounding box center [801, 474] width 1380 height 49
drag, startPoint x: 272, startPoint y: 423, endPoint x: 178, endPoint y: 411, distance: 94.8
click at [178, 411] on div "品質が良いかどうか 86.1% 64.1% 13.1% 6.8% 1.2% 0.8%" at bounding box center [801, 425] width 1380 height 49
click at [170, 372] on span "値段が安いかどうか" at bounding box center [162, 376] width 103 height 11
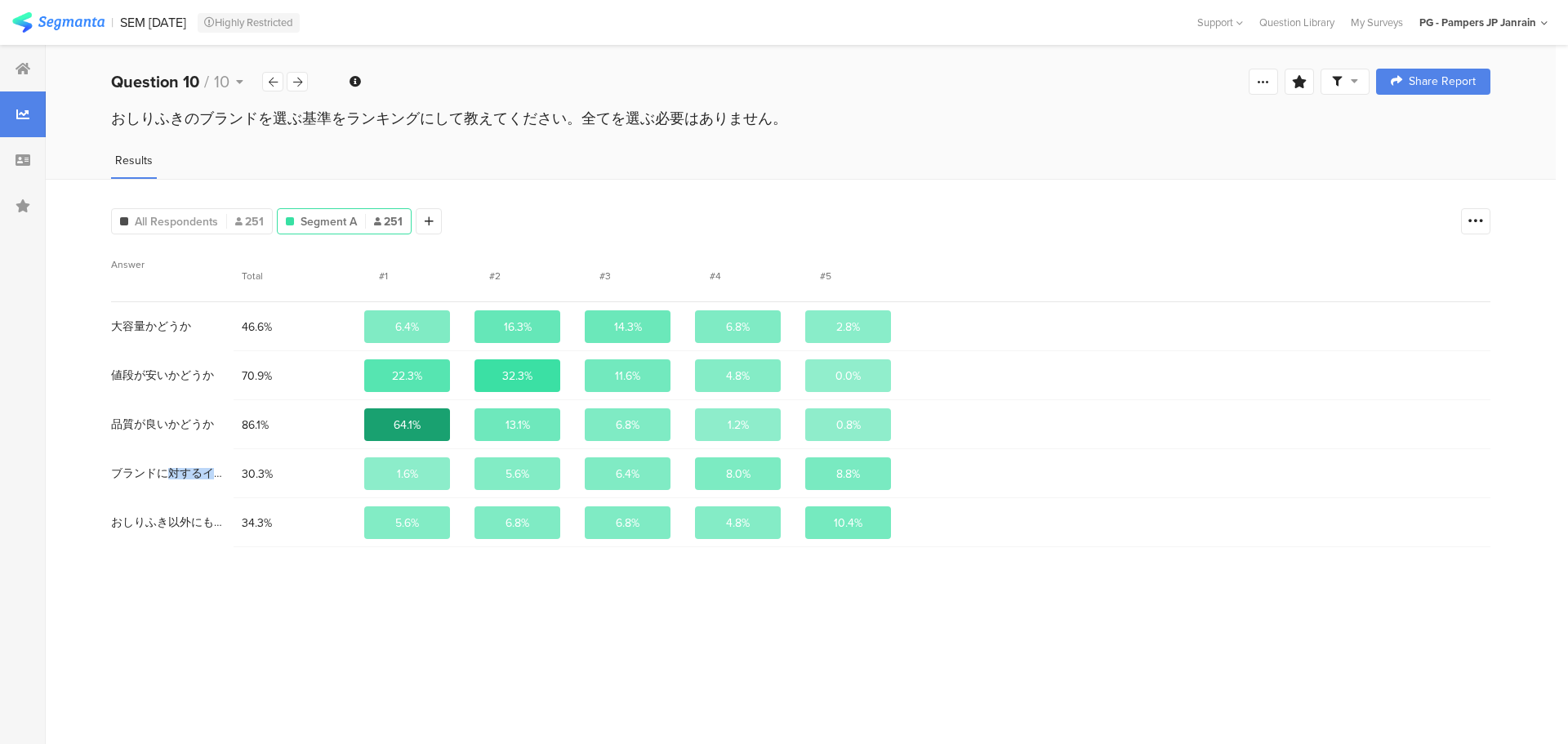
drag, startPoint x: 174, startPoint y: 469, endPoint x: 222, endPoint y: 467, distance: 48.0
click at [222, 467] on div "ブランドに対するイメージが好きかどうか" at bounding box center [172, 474] width 123 height 49
drag, startPoint x: 165, startPoint y: 529, endPoint x: 236, endPoint y: 525, distance: 71.1
click at [236, 525] on div "おしりふき以外にも使えるかどうか 34.3% 5.6% 6.8% 6.8% 4.8% 10.4%" at bounding box center [801, 524] width 1380 height 49
click at [239, 525] on div "34.3%" at bounding box center [294, 523] width 123 height 33
